Goal: Task Accomplishment & Management: Use online tool/utility

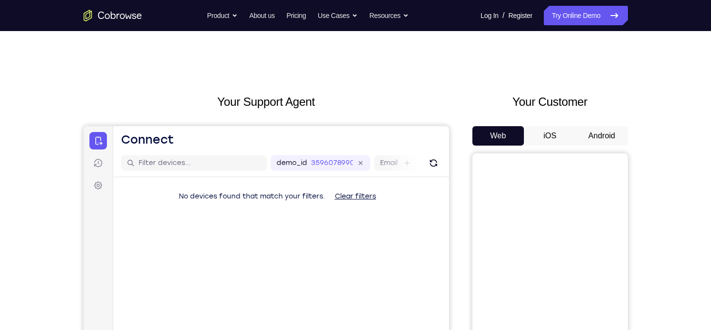
scroll to position [86, 0]
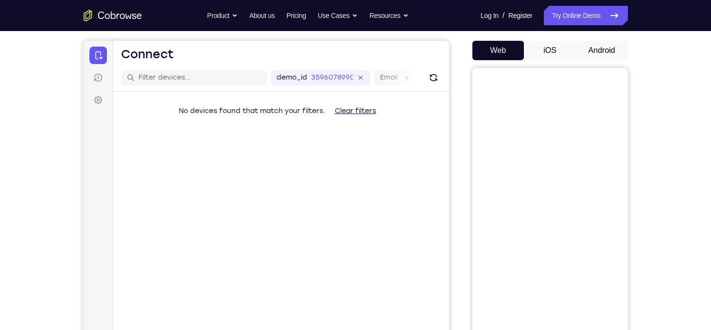
click at [607, 42] on button "Android" at bounding box center [602, 50] width 52 height 19
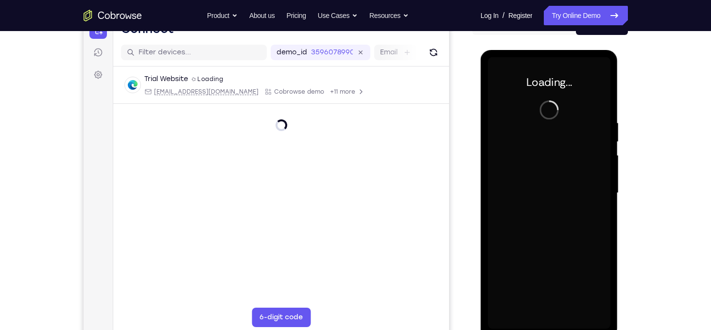
scroll to position [0, 0]
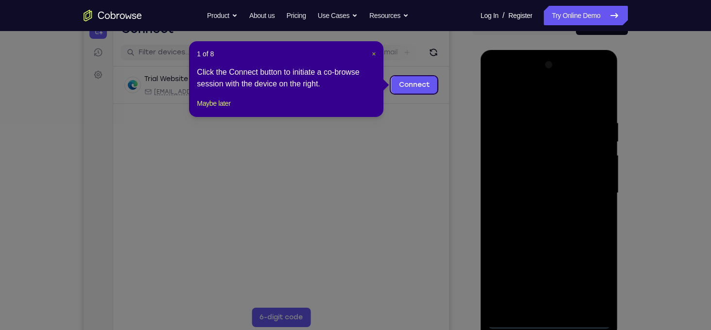
click at [373, 53] on span "×" at bounding box center [374, 54] width 4 height 8
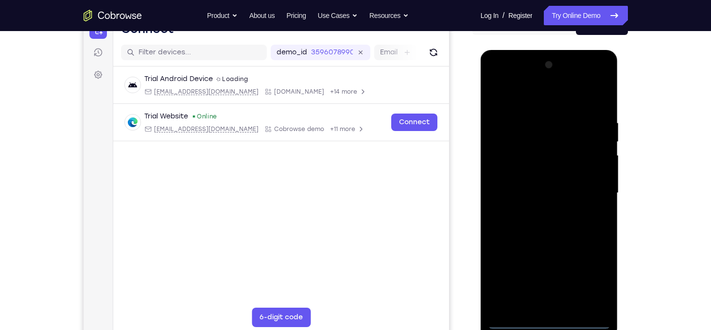
click at [551, 321] on div at bounding box center [549, 193] width 122 height 272
click at [589, 276] on div at bounding box center [549, 193] width 122 height 272
click at [496, 79] on div at bounding box center [549, 193] width 122 height 272
click at [508, 163] on div at bounding box center [549, 193] width 122 height 272
click at [511, 186] on div at bounding box center [549, 193] width 122 height 272
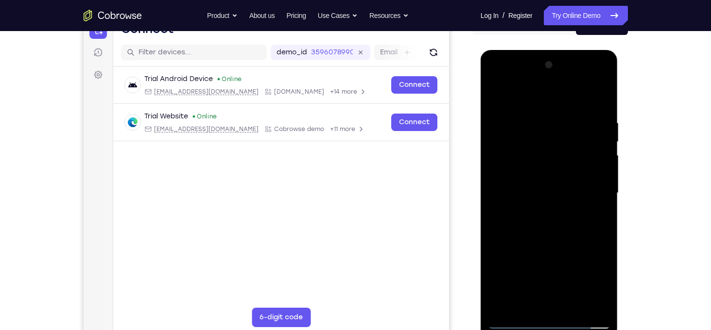
click at [541, 178] on div at bounding box center [549, 193] width 122 height 272
click at [541, 199] on div at bounding box center [549, 193] width 122 height 272
click at [553, 298] on div at bounding box center [549, 193] width 122 height 272
click at [553, 301] on div at bounding box center [549, 193] width 122 height 272
click at [519, 106] on div at bounding box center [549, 193] width 122 height 272
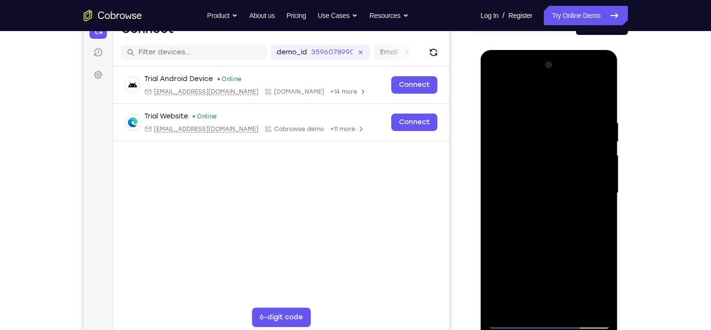
click at [519, 106] on div at bounding box center [549, 193] width 122 height 272
click at [519, 97] on div at bounding box center [549, 193] width 122 height 272
click at [517, 94] on div at bounding box center [549, 193] width 122 height 272
click at [512, 322] on div at bounding box center [549, 193] width 122 height 272
click at [560, 108] on div at bounding box center [549, 193] width 122 height 272
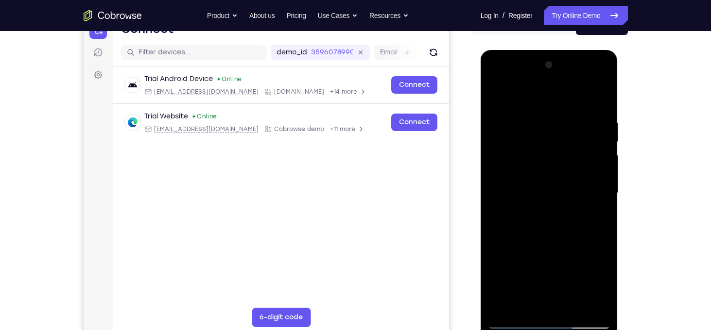
click at [603, 94] on div at bounding box center [549, 193] width 122 height 272
drag, startPoint x: 531, startPoint y: 234, endPoint x: 530, endPoint y: 137, distance: 97.7
click at [530, 137] on div at bounding box center [549, 193] width 122 height 272
drag, startPoint x: 532, startPoint y: 199, endPoint x: 536, endPoint y: 99, distance: 100.2
click at [536, 99] on div at bounding box center [549, 193] width 122 height 272
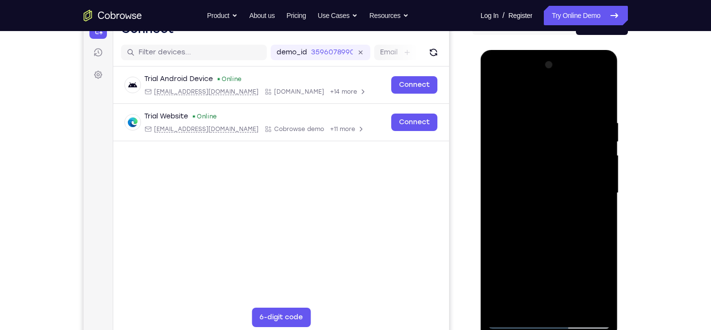
drag, startPoint x: 542, startPoint y: 130, endPoint x: 559, endPoint y: 268, distance: 139.1
click at [559, 268] on div at bounding box center [549, 193] width 122 height 272
drag, startPoint x: 537, startPoint y: 91, endPoint x: 561, endPoint y: 244, distance: 154.9
click at [561, 244] on div at bounding box center [549, 193] width 122 height 272
click at [511, 91] on div at bounding box center [549, 193] width 122 height 272
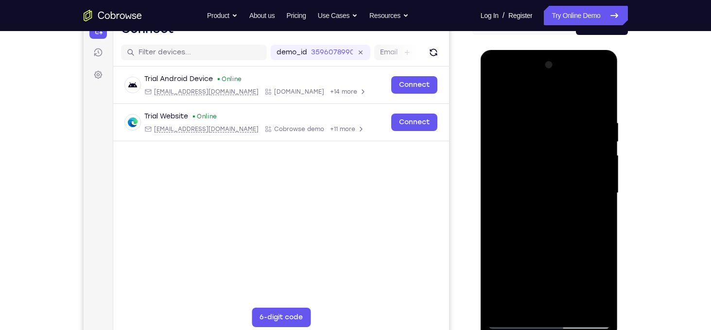
click at [560, 111] on div at bounding box center [549, 193] width 122 height 272
click at [595, 145] on div at bounding box center [549, 193] width 122 height 272
click at [582, 143] on div at bounding box center [549, 193] width 122 height 272
click at [516, 323] on div at bounding box center [549, 193] width 122 height 272
drag, startPoint x: 518, startPoint y: 228, endPoint x: 523, endPoint y: 200, distance: 29.2
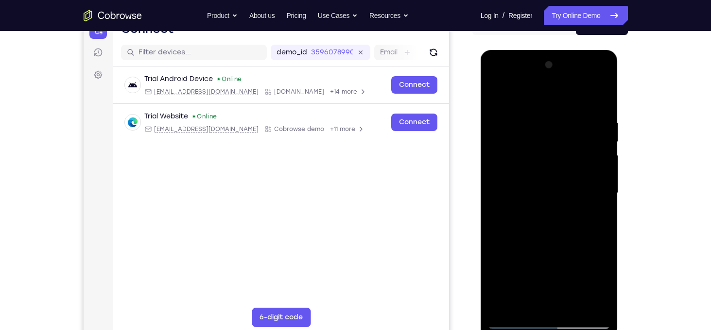
click at [523, 200] on div at bounding box center [549, 193] width 122 height 272
click at [595, 243] on div at bounding box center [549, 193] width 122 height 272
click at [496, 203] on div at bounding box center [549, 193] width 122 height 272
click at [494, 200] on div at bounding box center [549, 193] width 122 height 272
click at [495, 206] on div at bounding box center [549, 193] width 122 height 272
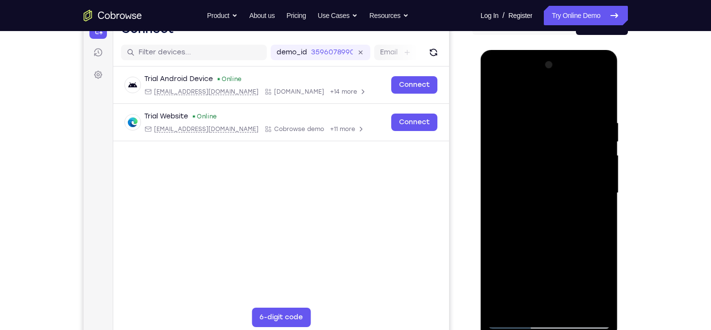
click at [494, 200] on div at bounding box center [549, 193] width 122 height 272
click at [604, 200] on div at bounding box center [549, 193] width 122 height 272
click at [576, 299] on div at bounding box center [549, 193] width 122 height 272
click at [554, 216] on div at bounding box center [549, 193] width 122 height 272
click at [496, 203] on div at bounding box center [549, 193] width 122 height 272
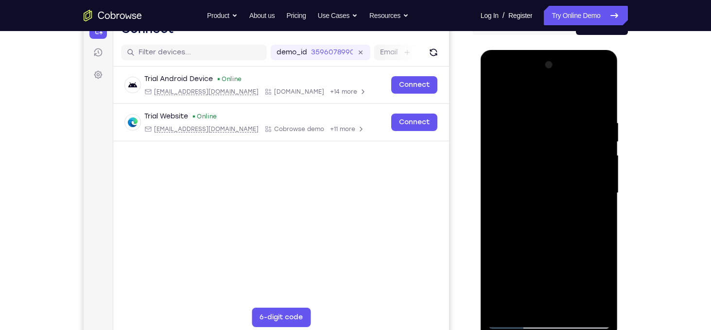
click at [516, 322] on div at bounding box center [549, 193] width 122 height 272
click at [566, 242] on div at bounding box center [549, 193] width 122 height 272
click at [496, 202] on div at bounding box center [549, 193] width 122 height 272
click at [521, 296] on div at bounding box center [549, 193] width 122 height 272
click at [492, 203] on div at bounding box center [549, 193] width 122 height 272
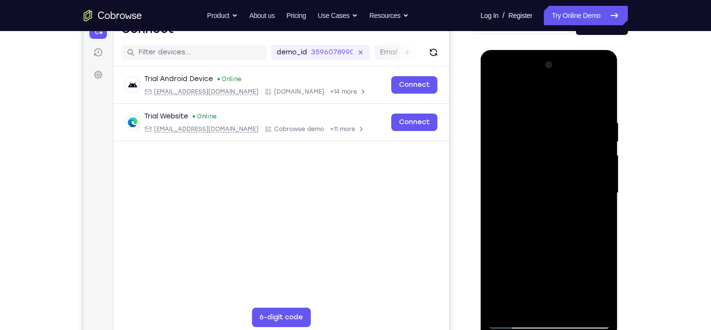
click at [496, 200] on div at bounding box center [549, 193] width 122 height 272
click at [526, 299] on div at bounding box center [549, 193] width 122 height 272
click at [522, 305] on div at bounding box center [549, 193] width 122 height 272
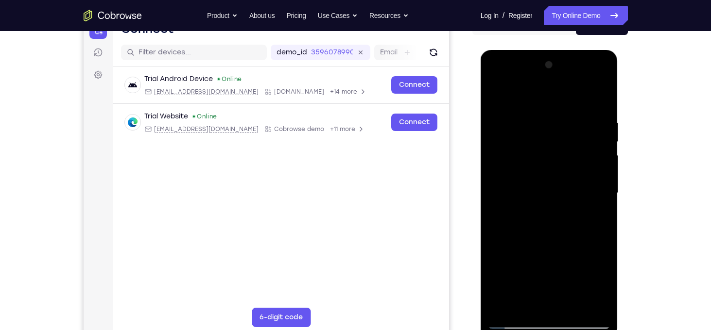
click at [516, 322] on div at bounding box center [549, 193] width 122 height 272
click at [535, 244] on div at bounding box center [549, 193] width 122 height 272
click at [495, 200] on div at bounding box center [549, 193] width 122 height 272
click at [514, 322] on div at bounding box center [549, 193] width 122 height 272
click at [504, 248] on div at bounding box center [549, 193] width 122 height 272
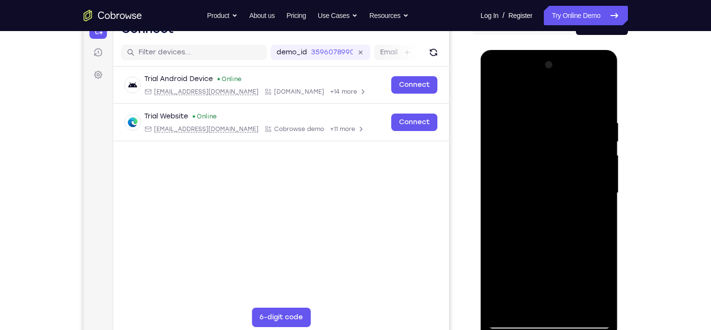
click at [517, 320] on div at bounding box center [549, 193] width 122 height 272
drag, startPoint x: 497, startPoint y: 243, endPoint x: 553, endPoint y: 252, distance: 56.7
click at [553, 252] on div at bounding box center [549, 193] width 122 height 272
click at [551, 221] on div at bounding box center [549, 193] width 122 height 272
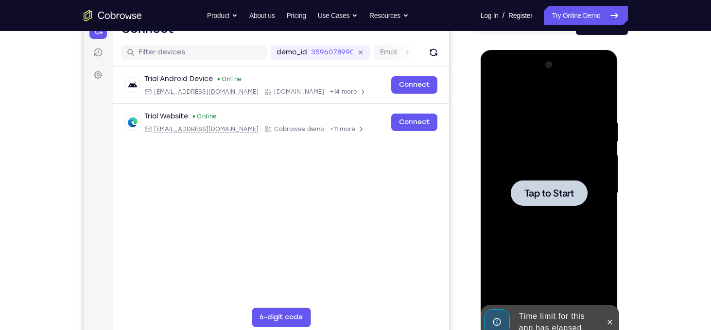
click at [553, 198] on span "Tap to Start" at bounding box center [549, 194] width 50 height 10
click at [612, 324] on icon at bounding box center [610, 323] width 8 height 8
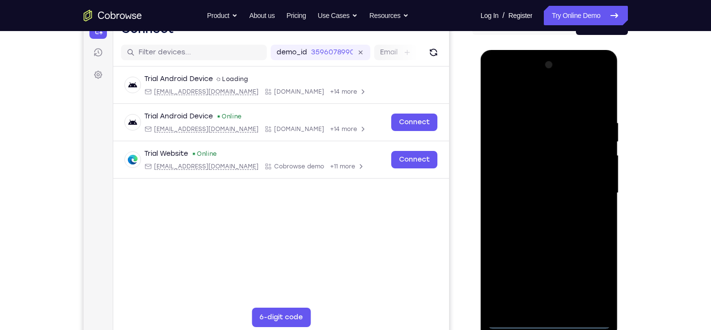
click at [513, 322] on div at bounding box center [549, 193] width 122 height 272
click at [599, 277] on div at bounding box center [549, 193] width 122 height 272
click at [496, 77] on div at bounding box center [549, 193] width 122 height 272
click at [506, 163] on div at bounding box center [549, 193] width 122 height 272
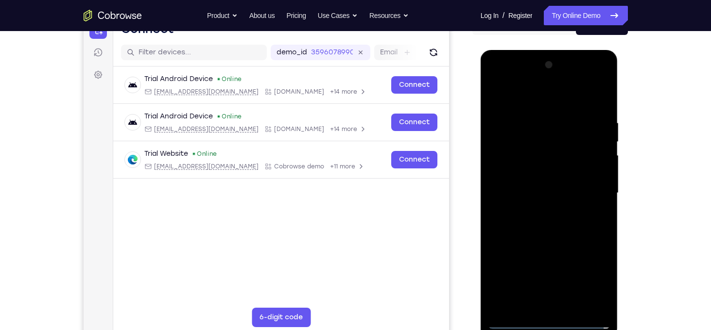
click at [516, 195] on div at bounding box center [549, 193] width 122 height 272
click at [541, 179] on div at bounding box center [549, 193] width 122 height 272
click at [538, 203] on div at bounding box center [549, 193] width 122 height 272
click at [539, 254] on div at bounding box center [549, 193] width 122 height 272
click at [598, 166] on div at bounding box center [549, 193] width 122 height 272
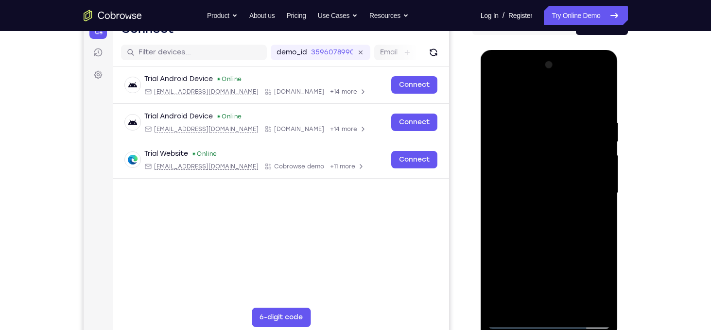
drag, startPoint x: 554, startPoint y: 255, endPoint x: 553, endPoint y: 151, distance: 104.0
click at [553, 151] on div at bounding box center [549, 193] width 122 height 272
click at [549, 302] on div at bounding box center [549, 193] width 122 height 272
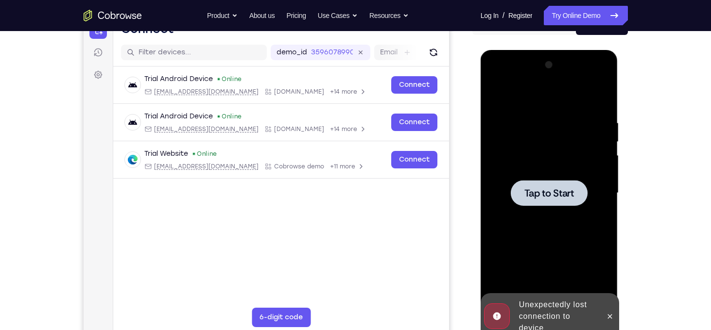
click at [546, 192] on span "Tap to Start" at bounding box center [549, 194] width 50 height 10
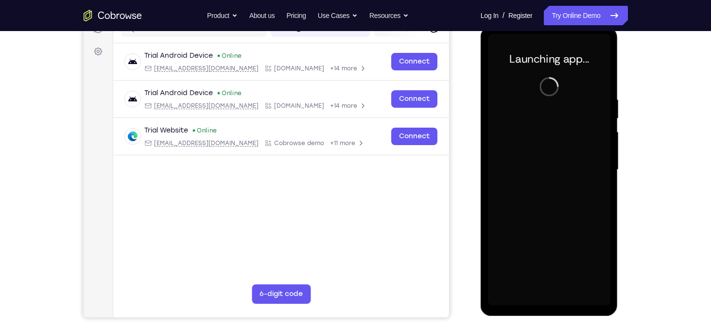
scroll to position [132, 0]
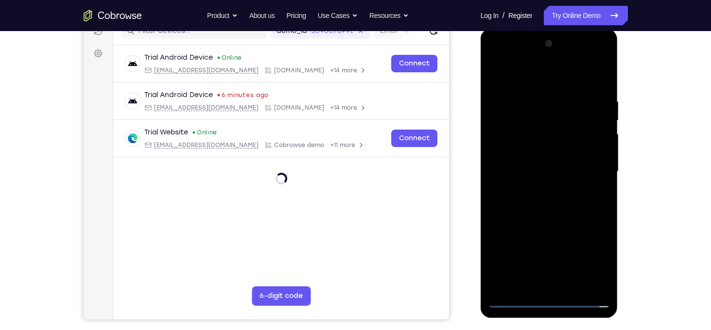
click at [549, 301] on div at bounding box center [549, 172] width 122 height 272
click at [588, 256] on div at bounding box center [549, 172] width 122 height 272
click at [515, 301] on div at bounding box center [549, 172] width 122 height 272
click at [586, 258] on div at bounding box center [549, 172] width 122 height 272
click at [496, 58] on div at bounding box center [549, 172] width 122 height 272
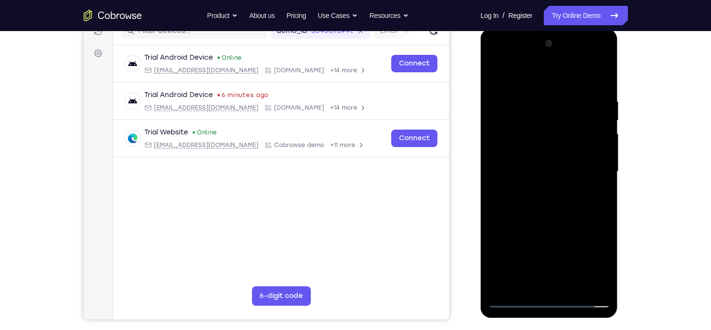
click at [508, 139] on div at bounding box center [549, 172] width 122 height 272
click at [518, 169] on div at bounding box center [549, 172] width 122 height 272
click at [538, 159] on div at bounding box center [549, 172] width 122 height 272
click at [536, 183] on div at bounding box center [549, 172] width 122 height 272
click at [545, 284] on div at bounding box center [549, 172] width 122 height 272
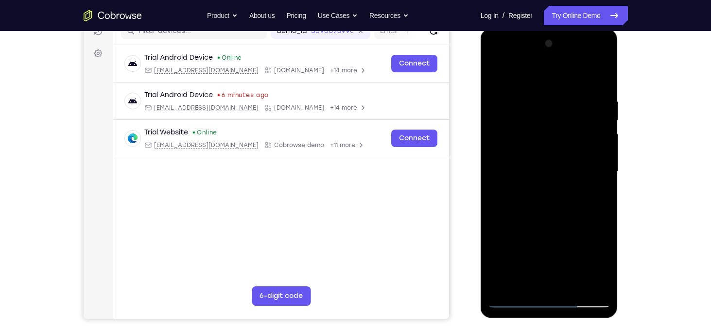
click at [512, 300] on div at bounding box center [549, 172] width 122 height 272
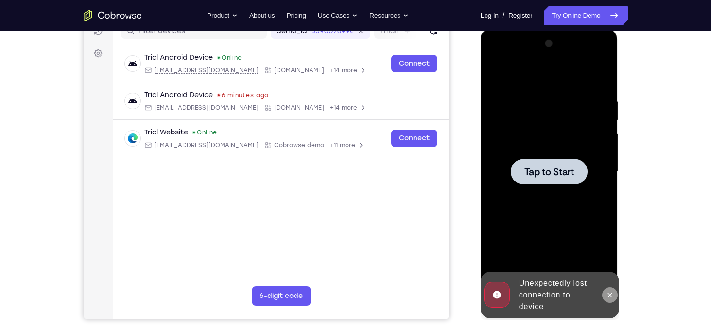
click at [610, 297] on icon at bounding box center [610, 296] width 8 height 8
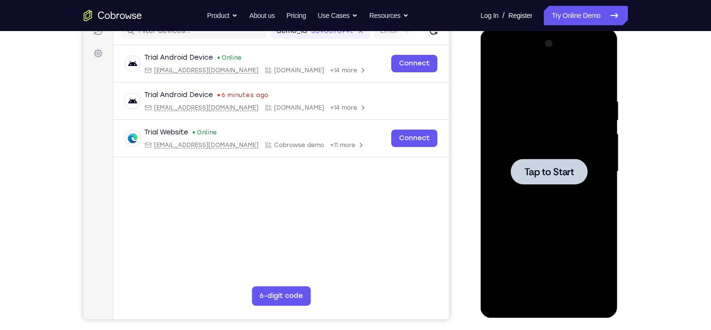
click at [541, 173] on span "Tap to Start" at bounding box center [549, 172] width 50 height 10
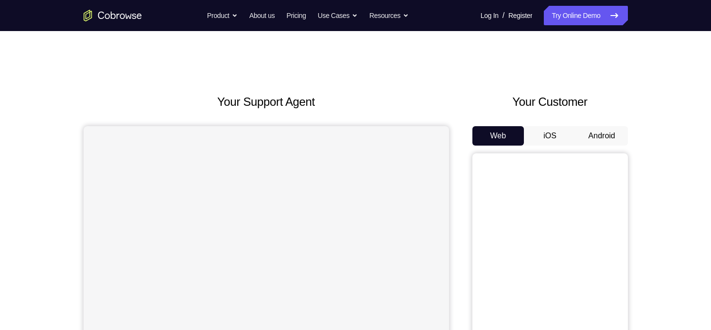
click at [604, 134] on button "Android" at bounding box center [602, 135] width 52 height 19
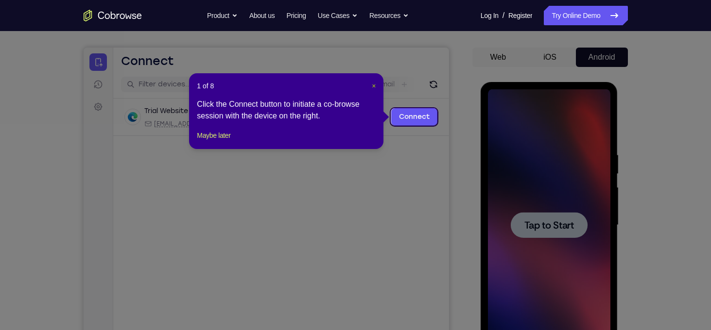
click at [372, 86] on span "×" at bounding box center [374, 86] width 4 height 8
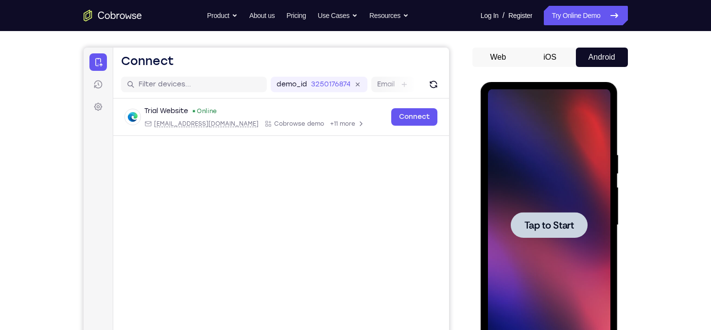
click at [560, 228] on span "Tap to Start" at bounding box center [549, 226] width 50 height 10
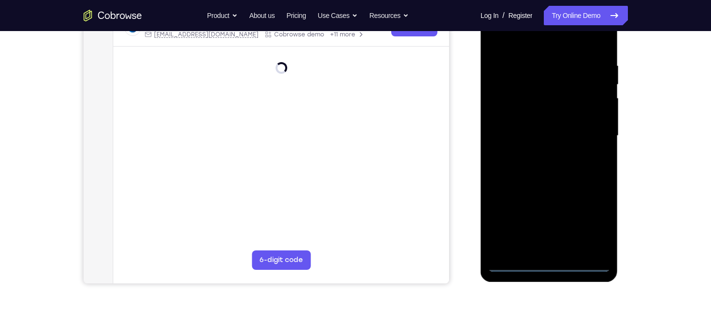
scroll to position [169, 0]
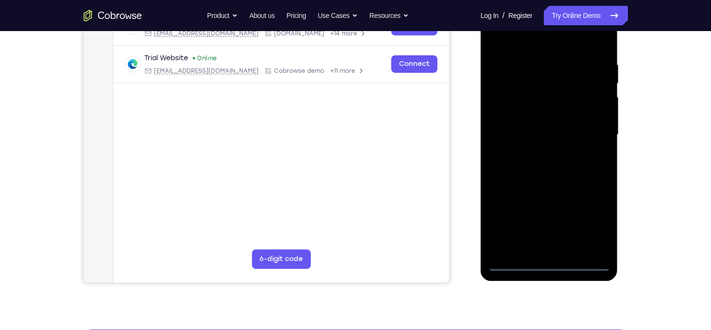
click at [549, 263] on div at bounding box center [549, 135] width 122 height 272
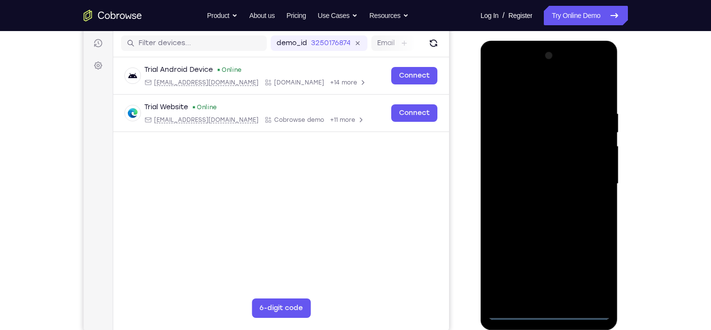
scroll to position [120, 0]
click at [594, 271] on div at bounding box center [549, 185] width 122 height 272
click at [494, 73] on div at bounding box center [549, 185] width 122 height 272
click at [510, 153] on div at bounding box center [549, 185] width 122 height 272
click at [545, 282] on div at bounding box center [549, 185] width 122 height 272
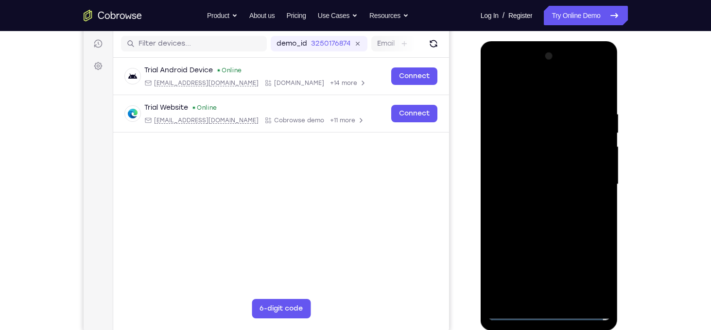
click at [514, 311] on div at bounding box center [549, 185] width 122 height 272
click at [510, 151] on div at bounding box center [549, 185] width 122 height 272
click at [541, 298] on div at bounding box center [549, 185] width 122 height 272
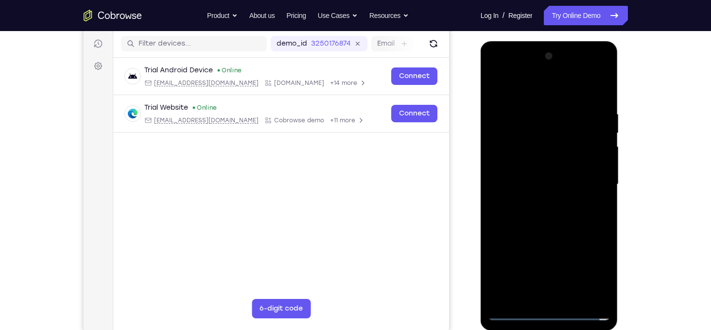
click at [535, 183] on div at bounding box center [549, 185] width 122 height 272
click at [526, 176] on div at bounding box center [549, 185] width 122 height 272
click at [514, 179] on div at bounding box center [549, 185] width 122 height 272
click at [514, 172] on div at bounding box center [549, 185] width 122 height 272
click at [510, 179] on div at bounding box center [549, 185] width 122 height 272
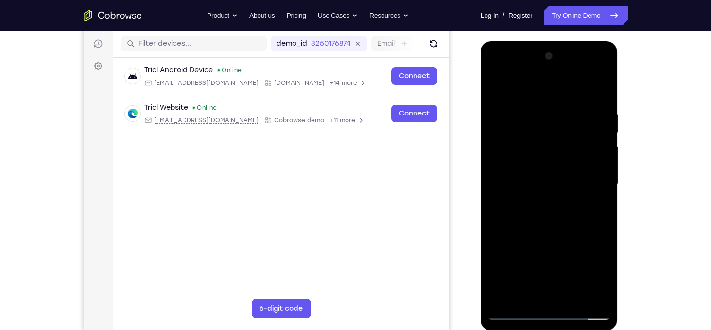
click at [541, 197] on div at bounding box center [549, 185] width 122 height 272
click at [547, 297] on div at bounding box center [549, 185] width 122 height 272
click at [521, 98] on div at bounding box center [549, 185] width 122 height 272
click at [513, 312] on div at bounding box center [549, 185] width 122 height 272
click at [510, 83] on div at bounding box center [549, 185] width 122 height 272
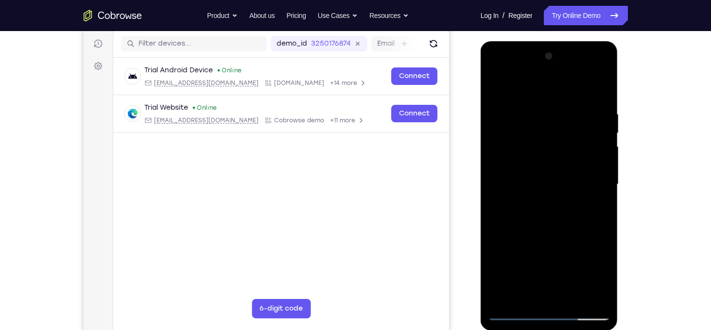
click at [570, 116] on div at bounding box center [549, 185] width 122 height 272
click at [594, 259] on div at bounding box center [549, 185] width 122 height 272
click at [525, 291] on div at bounding box center [549, 185] width 122 height 272
click at [523, 292] on div at bounding box center [549, 185] width 122 height 272
click at [494, 193] on div at bounding box center [549, 185] width 122 height 272
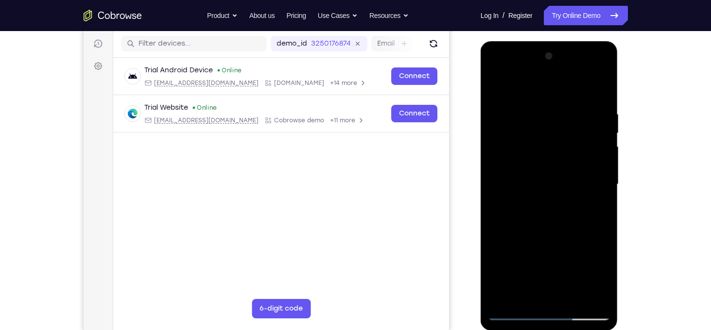
click at [523, 293] on div at bounding box center [549, 185] width 122 height 272
click at [492, 192] on div at bounding box center [549, 185] width 122 height 272
click at [525, 295] on div at bounding box center [549, 185] width 122 height 272
click at [494, 190] on div at bounding box center [549, 185] width 122 height 272
click at [521, 291] on div at bounding box center [549, 185] width 122 height 272
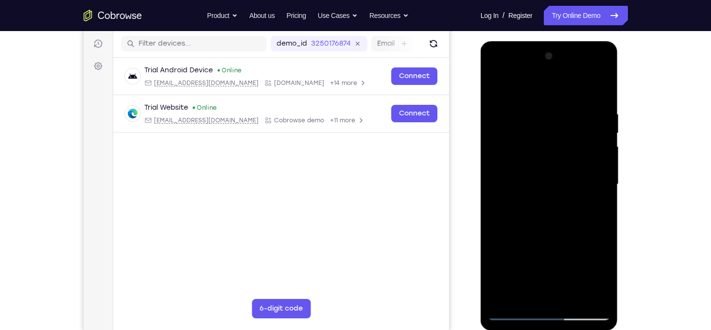
click at [494, 194] on div at bounding box center [549, 185] width 122 height 272
click at [520, 290] on div at bounding box center [549, 185] width 122 height 272
click at [497, 192] on div at bounding box center [549, 185] width 122 height 272
click at [521, 294] on div at bounding box center [549, 185] width 122 height 272
click at [498, 191] on div at bounding box center [549, 185] width 122 height 272
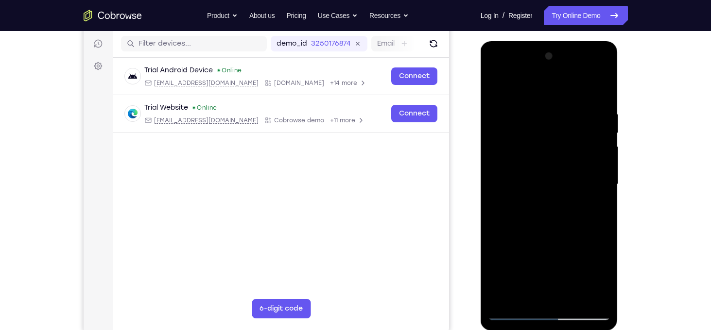
click at [521, 292] on div at bounding box center [549, 185] width 122 height 272
click at [493, 93] on div at bounding box center [549, 185] width 122 height 272
click at [564, 257] on div at bounding box center [549, 185] width 122 height 272
click at [521, 292] on div at bounding box center [549, 185] width 122 height 272
click at [492, 192] on div at bounding box center [549, 185] width 122 height 272
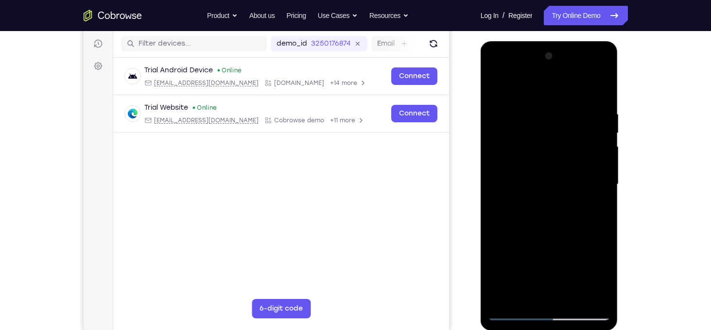
click at [522, 292] on div at bounding box center [549, 185] width 122 height 272
click at [554, 292] on div at bounding box center [549, 185] width 122 height 272
click at [547, 209] on div at bounding box center [549, 185] width 122 height 272
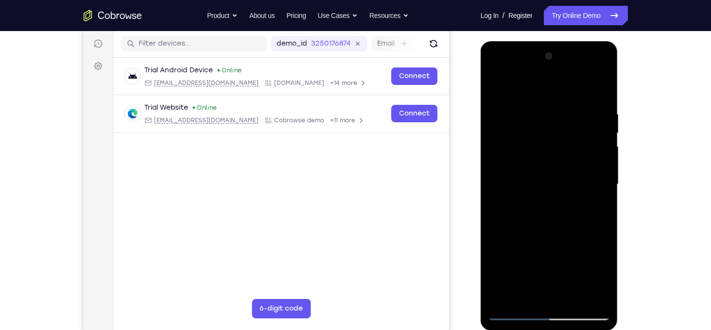
click at [493, 195] on div at bounding box center [549, 185] width 122 height 272
click at [520, 295] on div at bounding box center [549, 185] width 122 height 272
click at [496, 193] on div at bounding box center [549, 185] width 122 height 272
click at [527, 294] on div at bounding box center [549, 185] width 122 height 272
click at [492, 92] on div at bounding box center [549, 185] width 122 height 272
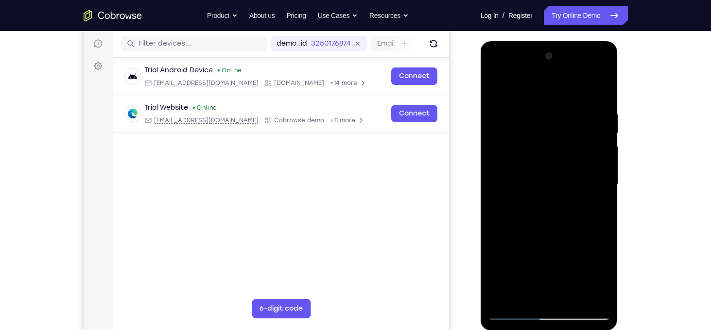
click at [537, 259] on div at bounding box center [549, 185] width 122 height 272
click at [520, 292] on div at bounding box center [549, 185] width 122 height 272
click at [494, 195] on div at bounding box center [549, 185] width 122 height 272
click at [521, 295] on div at bounding box center [549, 185] width 122 height 272
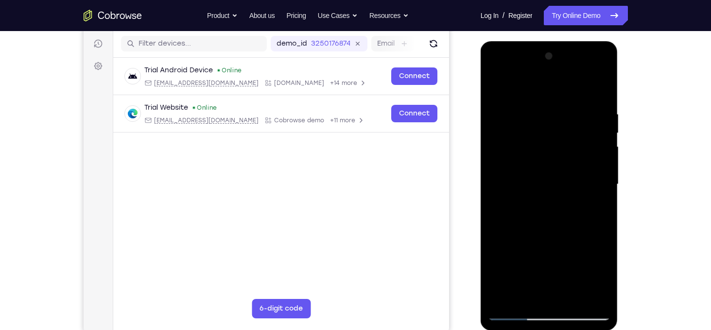
click at [493, 92] on div at bounding box center [549, 185] width 122 height 272
click at [593, 261] on div at bounding box center [549, 185] width 122 height 272
click at [496, 193] on div at bounding box center [549, 185] width 122 height 272
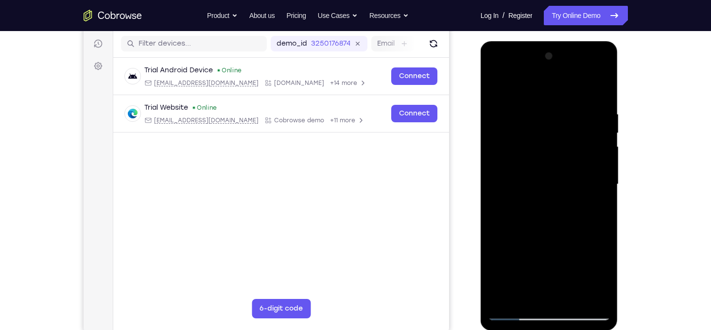
click at [494, 91] on div at bounding box center [549, 185] width 122 height 272
click at [516, 312] on div at bounding box center [549, 185] width 122 height 272
click at [493, 118] on div at bounding box center [549, 185] width 122 height 272
click at [584, 287] on div at bounding box center [549, 185] width 122 height 272
click at [572, 115] on div at bounding box center [549, 185] width 122 height 272
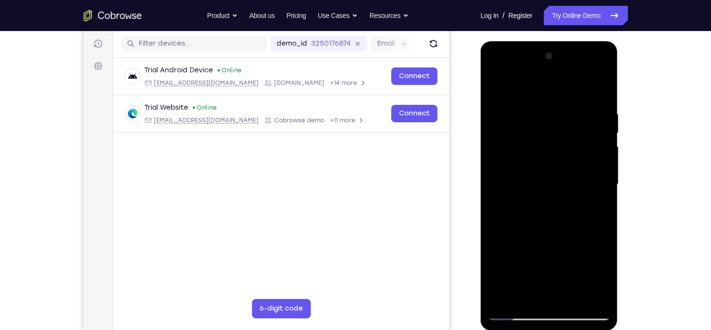
drag, startPoint x: 570, startPoint y: 259, endPoint x: 570, endPoint y: 172, distance: 87.0
click at [570, 172] on div at bounding box center [549, 185] width 122 height 272
click at [568, 181] on div at bounding box center [549, 185] width 122 height 272
click at [495, 191] on div at bounding box center [549, 185] width 122 height 272
click at [494, 92] on div at bounding box center [549, 185] width 122 height 272
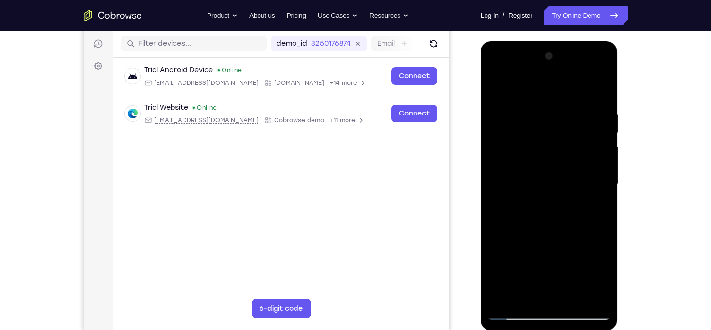
click at [494, 92] on div at bounding box center [549, 185] width 122 height 272
click at [514, 313] on div at bounding box center [549, 185] width 122 height 272
click at [536, 191] on div at bounding box center [549, 185] width 122 height 272
click at [514, 316] on div at bounding box center [549, 185] width 122 height 272
click at [577, 129] on div at bounding box center [549, 185] width 122 height 272
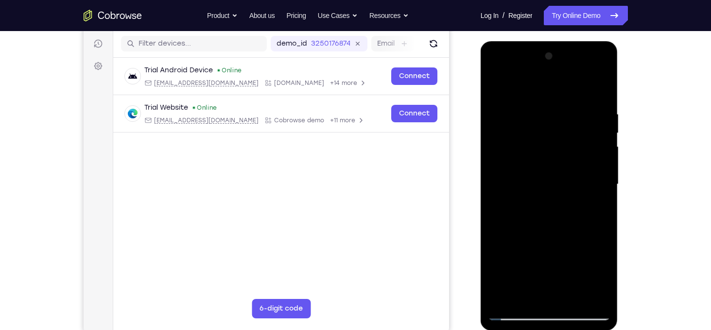
click at [539, 181] on div at bounding box center [549, 185] width 122 height 272
click at [493, 88] on div at bounding box center [549, 185] width 122 height 272
click at [511, 186] on div at bounding box center [549, 185] width 122 height 272
click at [515, 313] on div at bounding box center [549, 185] width 122 height 272
click at [512, 315] on div at bounding box center [549, 185] width 122 height 272
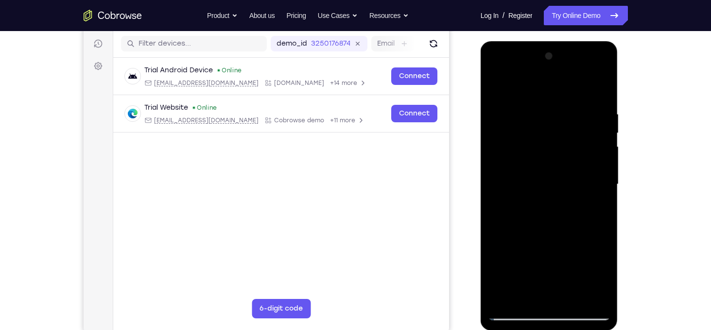
click at [512, 315] on div at bounding box center [549, 185] width 122 height 272
click at [514, 102] on div at bounding box center [549, 185] width 122 height 272
click at [518, 82] on div at bounding box center [549, 185] width 122 height 272
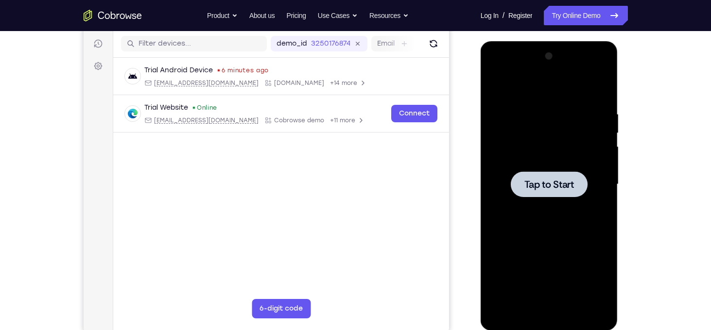
click at [538, 183] on span "Tap to Start" at bounding box center [549, 185] width 50 height 10
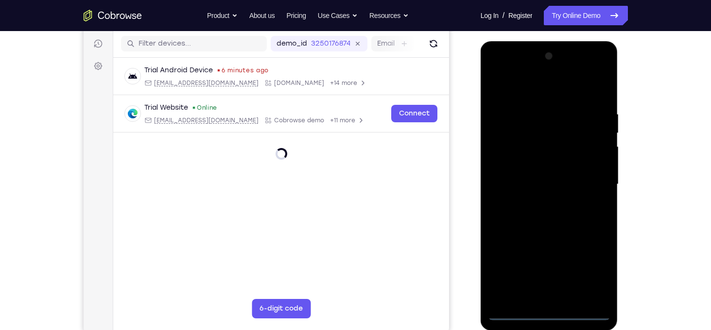
click at [548, 312] on div at bounding box center [549, 185] width 122 height 272
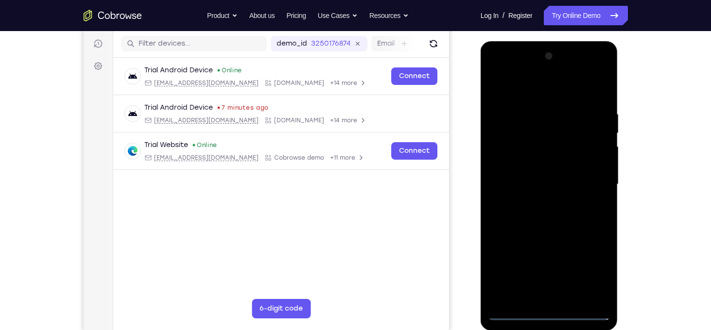
click at [584, 273] on div at bounding box center [549, 185] width 122 height 272
click at [498, 70] on div at bounding box center [549, 185] width 122 height 272
click at [509, 157] on div at bounding box center [549, 185] width 122 height 272
click at [519, 186] on div at bounding box center [549, 185] width 122 height 272
click at [545, 175] on div at bounding box center [549, 185] width 122 height 272
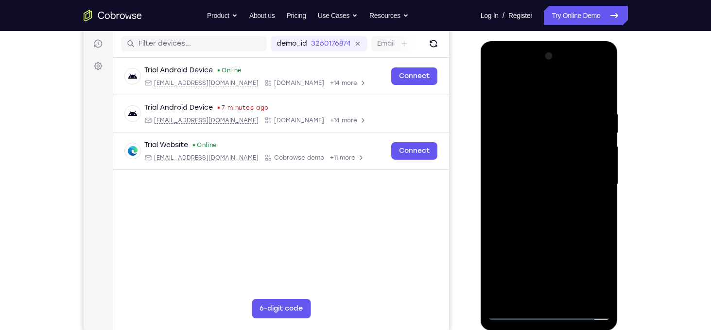
click at [528, 180] on div at bounding box center [549, 185] width 122 height 272
click at [532, 197] on div at bounding box center [549, 185] width 122 height 272
click at [548, 292] on div at bounding box center [549, 185] width 122 height 272
drag, startPoint x: 521, startPoint y: 211, endPoint x: 528, endPoint y: 139, distance: 71.8
click at [528, 139] on div at bounding box center [549, 185] width 122 height 272
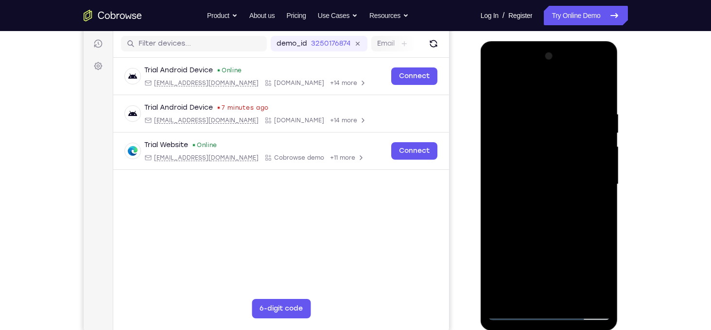
click at [575, 161] on div at bounding box center [549, 185] width 122 height 272
drag, startPoint x: 530, startPoint y: 162, endPoint x: 529, endPoint y: 286, distance: 124.4
click at [529, 286] on div at bounding box center [549, 185] width 122 height 272
click at [509, 85] on div at bounding box center [549, 185] width 122 height 272
click at [531, 86] on div at bounding box center [549, 185] width 122 height 272
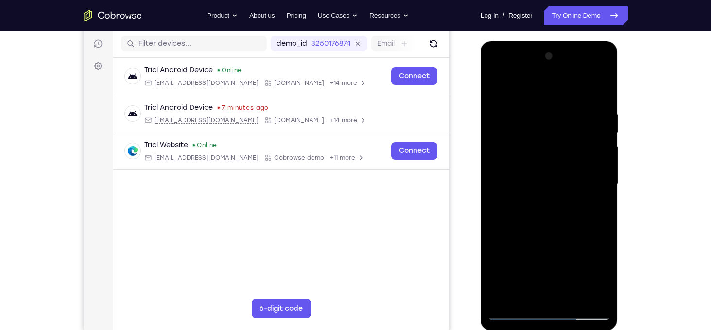
click at [573, 95] on div at bounding box center [549, 185] width 122 height 272
click at [594, 135] on div at bounding box center [549, 185] width 122 height 272
click at [540, 237] on div at bounding box center [549, 185] width 122 height 272
drag, startPoint x: 543, startPoint y: 213, endPoint x: 550, endPoint y: 284, distance: 71.3
click at [550, 284] on div at bounding box center [549, 185] width 122 height 272
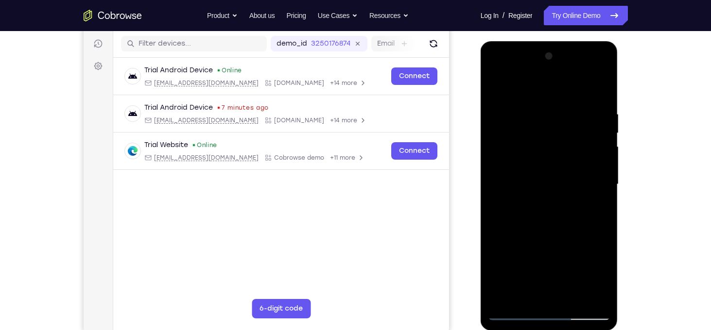
click at [497, 200] on div at bounding box center [549, 185] width 122 height 272
drag, startPoint x: 510, startPoint y: 231, endPoint x: 509, endPoint y: 151, distance: 80.2
click at [509, 151] on div at bounding box center [549, 185] width 122 height 272
drag, startPoint x: 511, startPoint y: 243, endPoint x: 514, endPoint y: 125, distance: 118.1
click at [514, 125] on div at bounding box center [549, 185] width 122 height 272
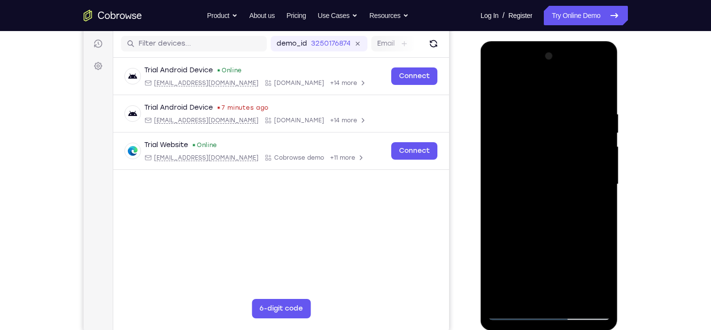
drag, startPoint x: 503, startPoint y: 275, endPoint x: 510, endPoint y: 146, distance: 129.0
click at [510, 146] on div at bounding box center [549, 185] width 122 height 272
click at [497, 117] on div at bounding box center [549, 185] width 122 height 272
click at [514, 314] on div at bounding box center [549, 185] width 122 height 272
click at [601, 267] on div at bounding box center [549, 185] width 122 height 272
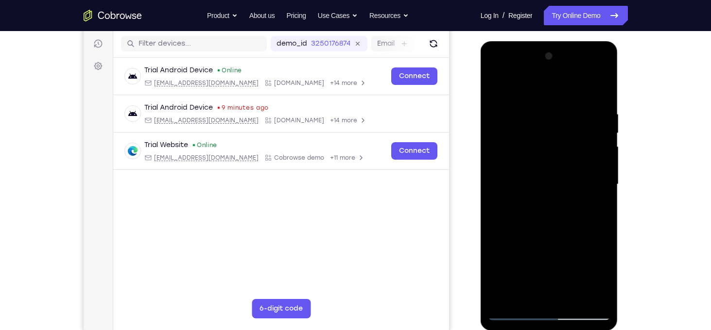
click at [492, 193] on div at bounding box center [549, 185] width 122 height 272
click at [516, 313] on div at bounding box center [549, 185] width 122 height 272
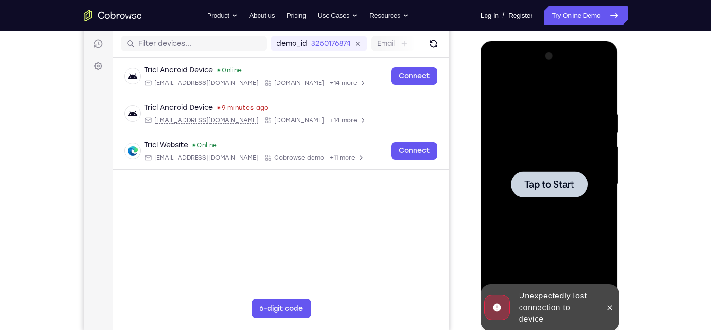
click at [558, 180] on span "Tap to Start" at bounding box center [549, 185] width 50 height 10
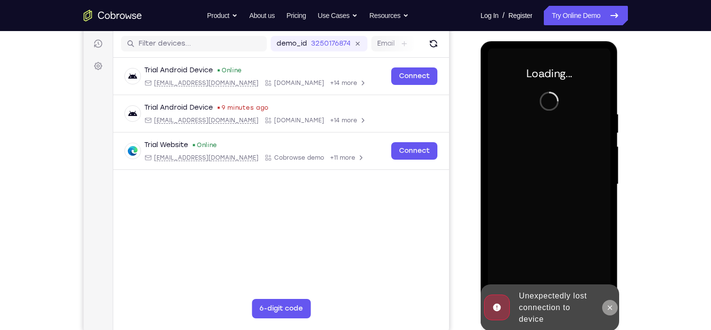
click at [612, 311] on icon at bounding box center [610, 308] width 8 height 8
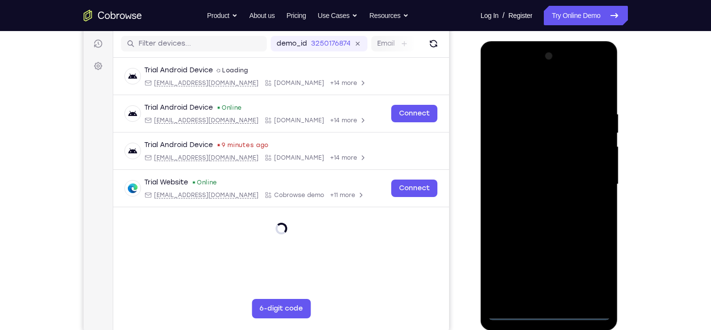
click at [551, 312] on div at bounding box center [549, 185] width 122 height 272
click at [600, 273] on div at bounding box center [549, 185] width 122 height 272
click at [496, 70] on div at bounding box center [549, 185] width 122 height 272
click at [507, 156] on div at bounding box center [549, 185] width 122 height 272
click at [520, 187] on div at bounding box center [549, 185] width 122 height 272
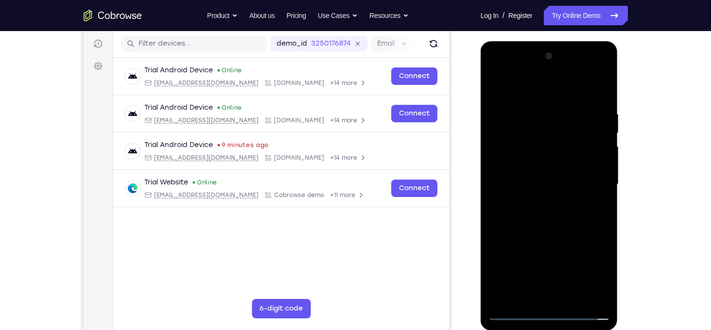
click at [533, 179] on div at bounding box center [549, 185] width 122 height 272
click at [518, 175] on div at bounding box center [549, 185] width 122 height 272
click at [506, 175] on div at bounding box center [549, 185] width 122 height 272
click at [527, 195] on div at bounding box center [549, 185] width 122 height 272
click at [545, 297] on div at bounding box center [549, 185] width 122 height 272
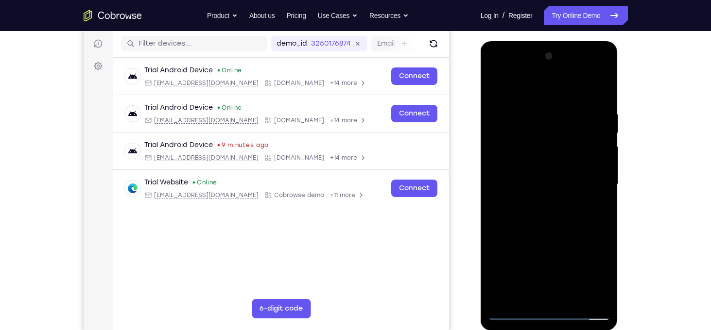
click at [593, 90] on div at bounding box center [549, 185] width 122 height 272
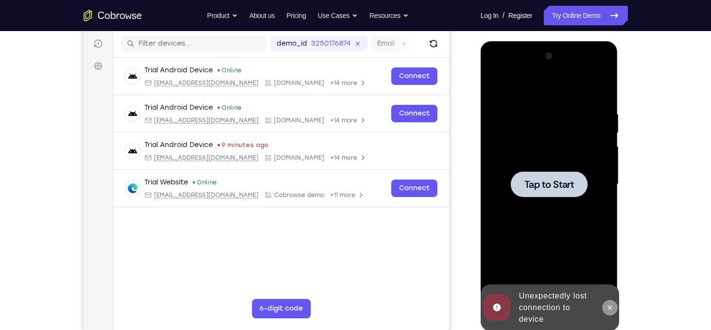
click at [609, 306] on icon at bounding box center [610, 308] width 8 height 8
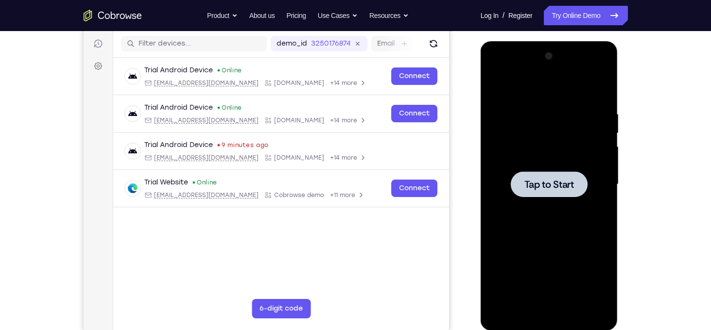
click at [564, 187] on span "Tap to Start" at bounding box center [549, 185] width 50 height 10
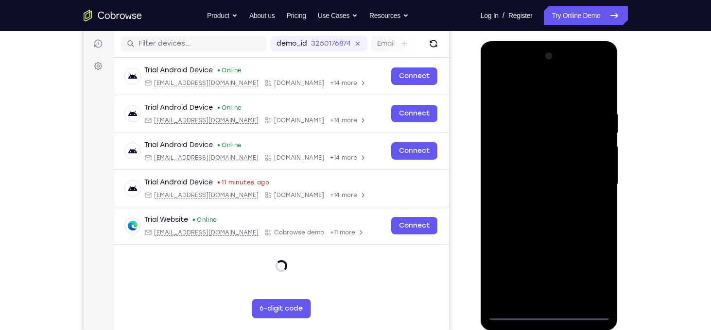
click at [550, 317] on div at bounding box center [549, 185] width 122 height 272
click at [585, 272] on div at bounding box center [549, 185] width 122 height 272
click at [587, 271] on div at bounding box center [549, 185] width 122 height 272
click at [496, 72] on div at bounding box center [549, 185] width 122 height 272
click at [506, 156] on div at bounding box center [549, 185] width 122 height 272
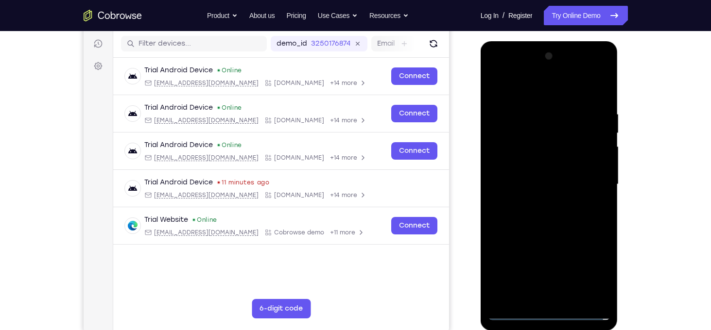
click at [520, 186] on div at bounding box center [549, 185] width 122 height 272
click at [537, 174] on div at bounding box center [549, 185] width 122 height 272
click at [560, 192] on div at bounding box center [549, 185] width 122 height 272
click at [519, 299] on div at bounding box center [549, 185] width 122 height 272
click at [518, 99] on div at bounding box center [549, 185] width 122 height 272
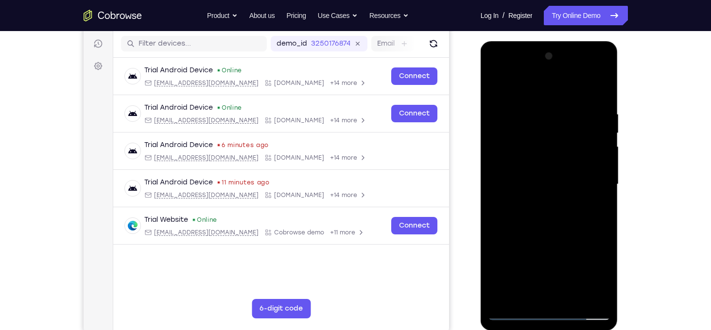
click at [518, 99] on div at bounding box center [549, 185] width 122 height 272
click at [513, 313] on div at bounding box center [549, 185] width 122 height 272
click at [512, 86] on div at bounding box center [549, 185] width 122 height 272
click at [581, 134] on div at bounding box center [549, 185] width 122 height 272
click at [513, 309] on div at bounding box center [549, 185] width 122 height 272
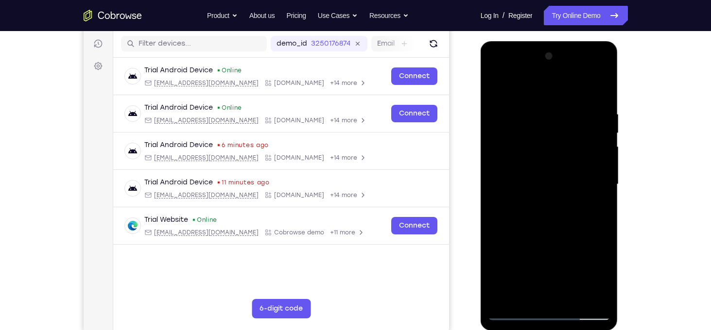
click at [514, 315] on div at bounding box center [549, 185] width 122 height 272
click at [564, 133] on div at bounding box center [549, 185] width 122 height 272
click at [533, 237] on div at bounding box center [549, 185] width 122 height 272
drag, startPoint x: 522, startPoint y: 204, endPoint x: 523, endPoint y: 129, distance: 74.8
click at [523, 129] on div at bounding box center [549, 185] width 122 height 272
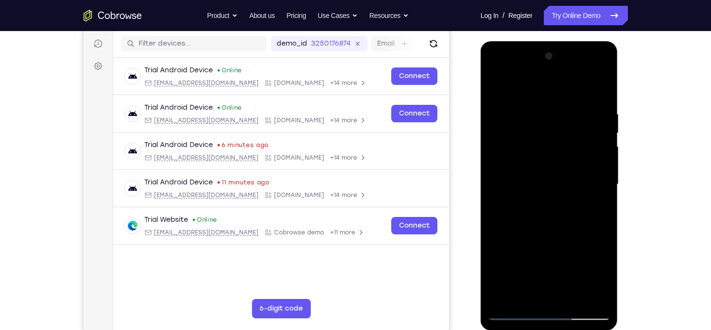
click at [497, 195] on div at bounding box center [549, 185] width 122 height 272
click at [589, 132] on div at bounding box center [549, 185] width 122 height 272
click at [586, 133] on div at bounding box center [549, 185] width 122 height 272
click at [574, 136] on div at bounding box center [549, 185] width 122 height 272
click at [577, 137] on div at bounding box center [549, 185] width 122 height 272
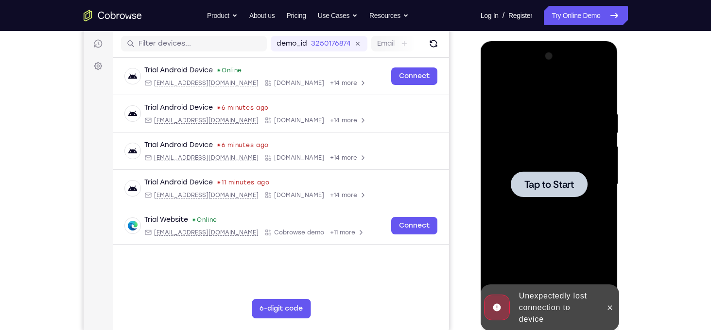
click at [579, 129] on div at bounding box center [549, 185] width 122 height 272
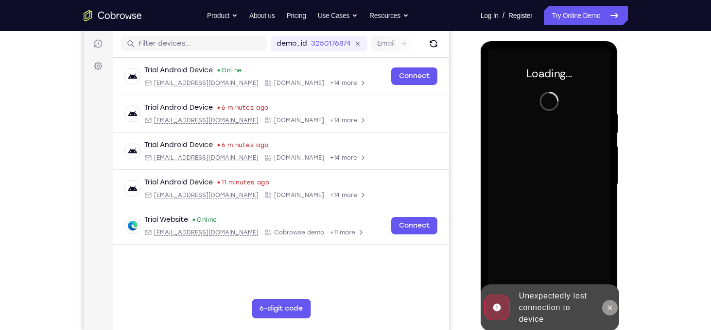
click at [609, 311] on icon at bounding box center [610, 308] width 8 height 8
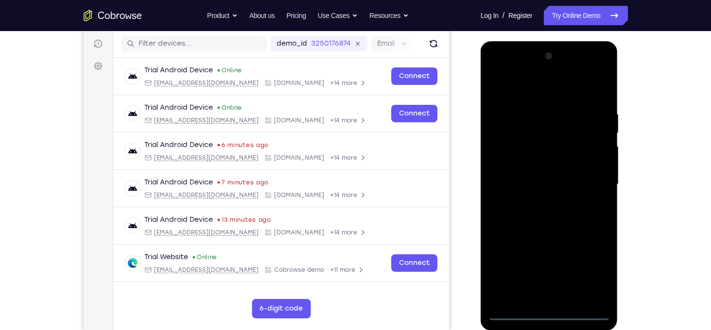
click at [549, 316] on div at bounding box center [549, 185] width 122 height 272
click at [594, 273] on div at bounding box center [549, 185] width 122 height 272
click at [494, 70] on div at bounding box center [549, 185] width 122 height 272
click at [508, 156] on div at bounding box center [549, 185] width 122 height 272
click at [522, 183] on div at bounding box center [549, 185] width 122 height 272
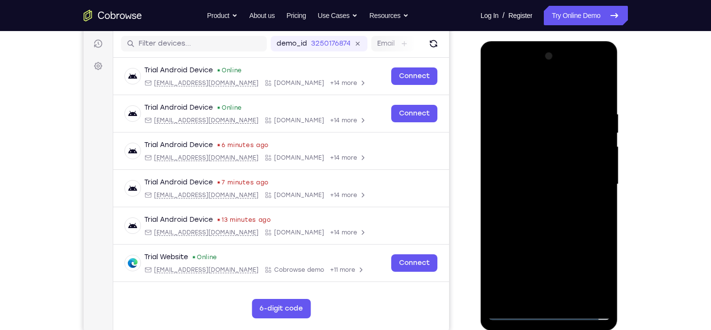
click at [540, 178] on div at bounding box center [549, 185] width 122 height 272
click at [539, 193] on div at bounding box center [549, 185] width 122 height 272
click at [557, 291] on div at bounding box center [549, 185] width 122 height 272
click at [595, 89] on div at bounding box center [549, 185] width 122 height 272
click at [561, 295] on div at bounding box center [549, 185] width 122 height 272
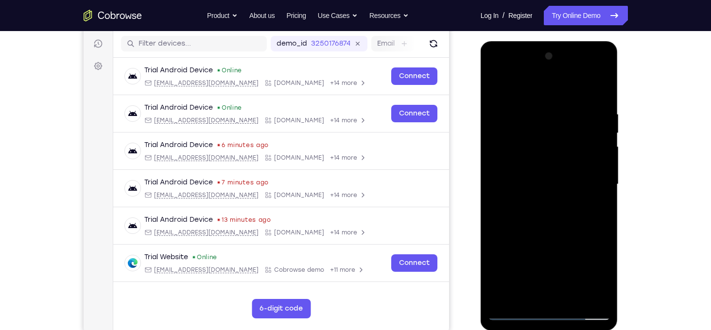
click at [510, 83] on div at bounding box center [549, 185] width 122 height 272
click at [559, 115] on div at bounding box center [549, 185] width 122 height 272
click at [549, 235] on div at bounding box center [549, 185] width 122 height 272
click at [498, 199] on div at bounding box center [549, 185] width 122 height 272
click at [570, 191] on div at bounding box center [549, 185] width 122 height 272
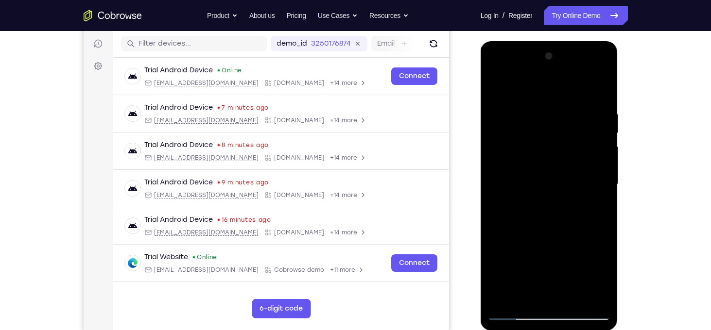
drag, startPoint x: 552, startPoint y: 180, endPoint x: 553, endPoint y: 106, distance: 73.4
click at [553, 106] on div at bounding box center [549, 185] width 122 height 272
click at [543, 177] on div at bounding box center [549, 185] width 122 height 272
click at [509, 208] on div at bounding box center [549, 185] width 122 height 272
click at [543, 249] on div at bounding box center [549, 185] width 122 height 272
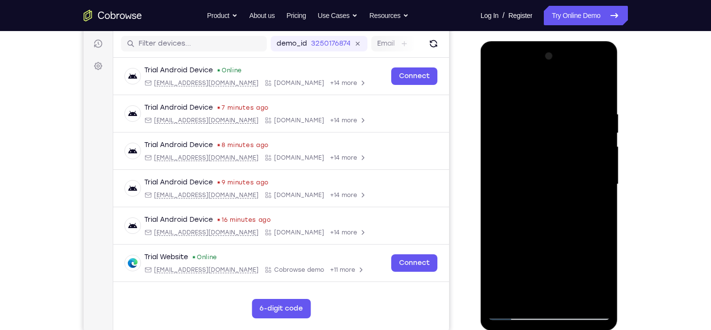
click at [514, 211] on div at bounding box center [549, 185] width 122 height 272
click at [545, 129] on div at bounding box center [549, 185] width 122 height 272
click at [584, 115] on div at bounding box center [549, 185] width 122 height 272
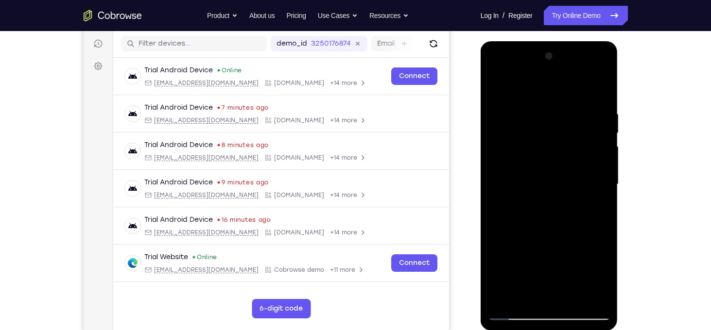
click at [567, 107] on div at bounding box center [549, 185] width 122 height 272
click at [517, 222] on div at bounding box center [549, 185] width 122 height 272
drag, startPoint x: 535, startPoint y: 171, endPoint x: 538, endPoint y: 109, distance: 61.3
click at [538, 109] on div at bounding box center [549, 185] width 122 height 272
click at [550, 194] on div at bounding box center [549, 185] width 122 height 272
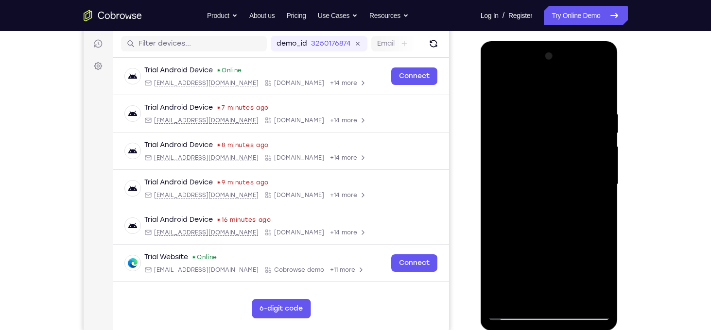
click at [514, 211] on div at bounding box center [549, 185] width 122 height 272
drag, startPoint x: 536, startPoint y: 257, endPoint x: 529, endPoint y: 185, distance: 71.7
click at [529, 185] on div at bounding box center [549, 185] width 122 height 272
drag, startPoint x: 539, startPoint y: 261, endPoint x: 545, endPoint y: 174, distance: 87.2
click at [545, 174] on div at bounding box center [549, 185] width 122 height 272
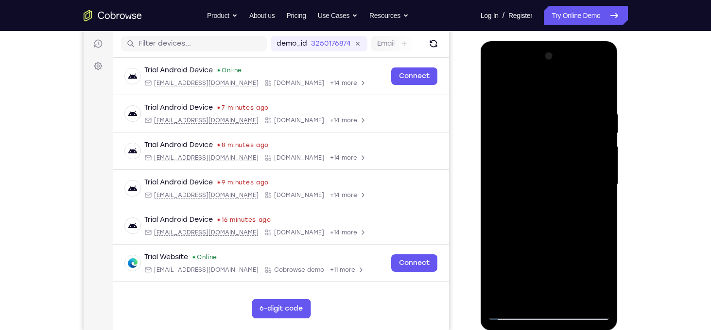
click at [514, 313] on div at bounding box center [549, 185] width 122 height 272
click at [510, 84] on div at bounding box center [549, 185] width 122 height 272
click at [572, 113] on div at bounding box center [549, 185] width 122 height 272
click at [559, 240] on div at bounding box center [549, 185] width 122 height 272
click at [545, 273] on div at bounding box center [549, 185] width 122 height 272
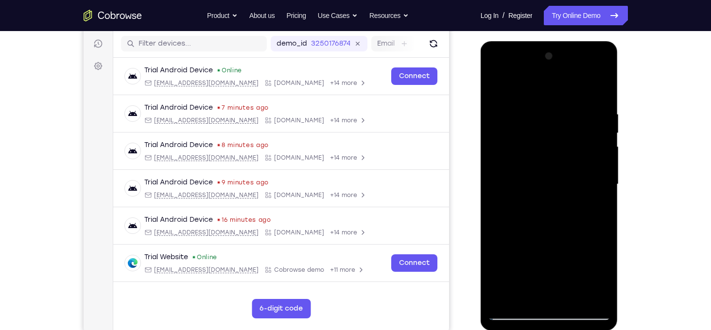
click at [507, 151] on div at bounding box center [549, 185] width 122 height 272
click at [507, 85] on div at bounding box center [549, 185] width 122 height 272
click at [578, 114] on div at bounding box center [549, 185] width 122 height 272
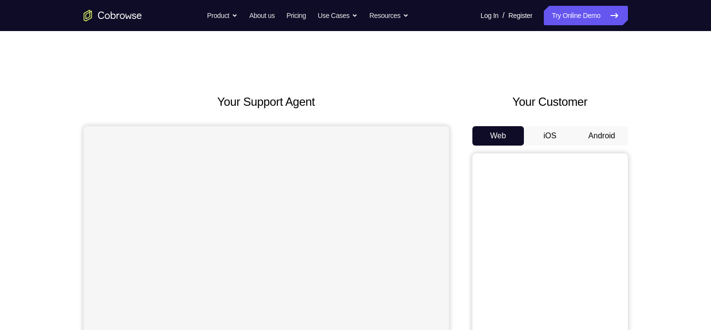
click at [616, 128] on button "Android" at bounding box center [602, 135] width 52 height 19
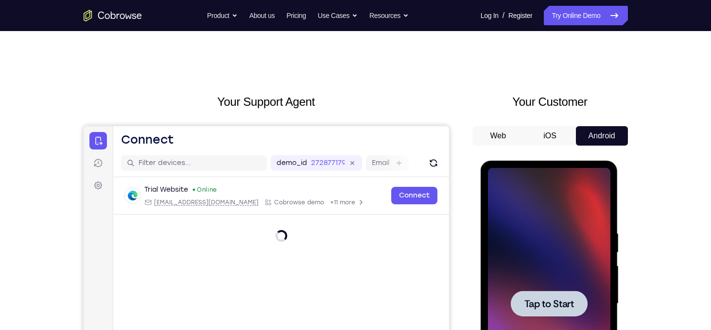
click at [550, 312] on div at bounding box center [549, 304] width 77 height 26
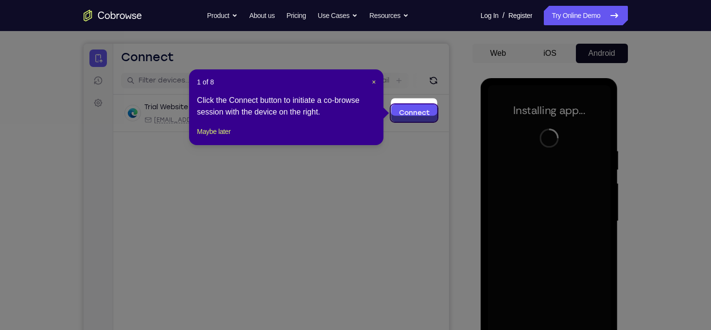
scroll to position [91, 0]
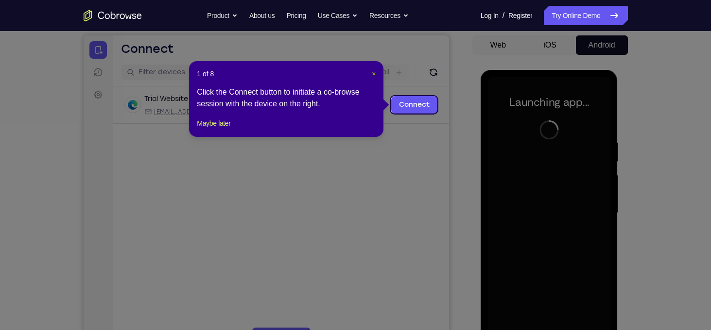
click at [372, 74] on span "×" at bounding box center [374, 74] width 4 height 8
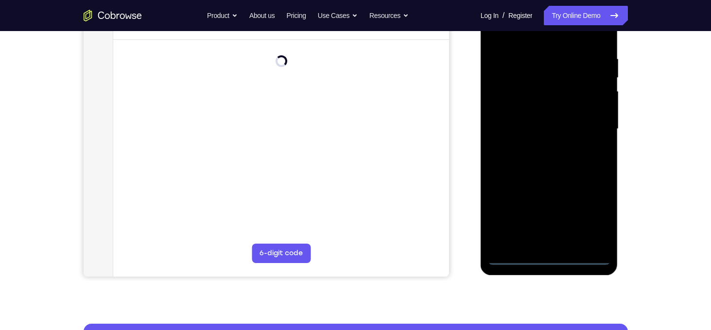
scroll to position [176, 0]
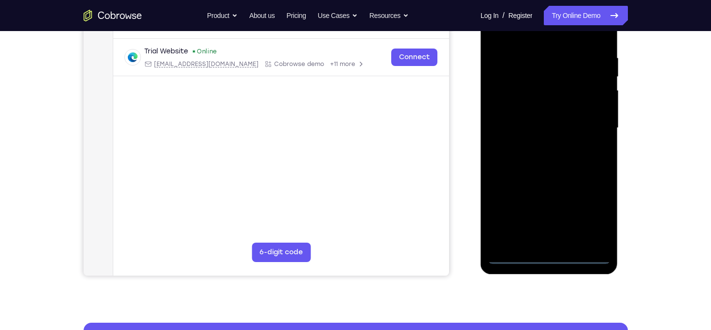
click at [551, 257] on div at bounding box center [549, 128] width 122 height 272
click at [593, 214] on div at bounding box center [549, 128] width 122 height 272
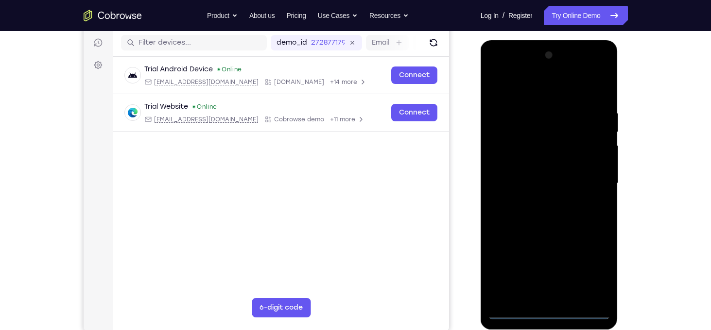
scroll to position [118, 0]
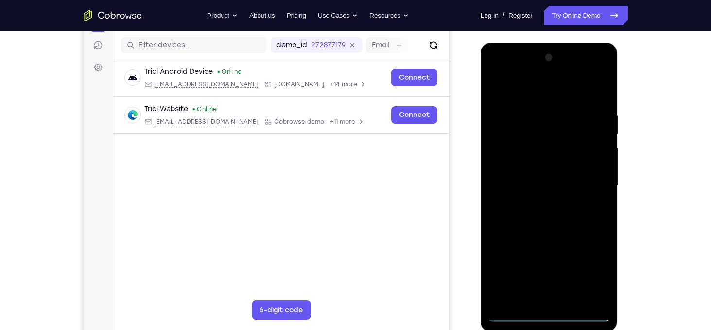
click at [496, 76] on div at bounding box center [549, 186] width 122 height 272
click at [502, 159] on div at bounding box center [549, 186] width 122 height 272
click at [510, 190] on div at bounding box center [549, 186] width 122 height 272
click at [543, 176] on div at bounding box center [549, 186] width 122 height 272
click at [541, 197] on div at bounding box center [549, 186] width 122 height 272
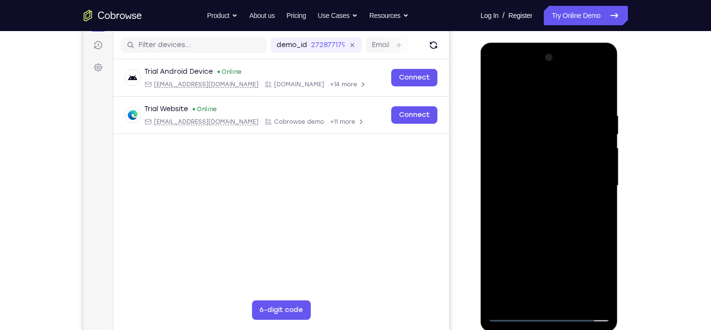
click at [536, 297] on div at bounding box center [549, 186] width 122 height 272
click at [603, 74] on div at bounding box center [549, 186] width 122 height 272
click at [600, 258] on div at bounding box center [549, 186] width 122 height 272
click at [589, 204] on div at bounding box center [549, 186] width 122 height 272
click at [592, 202] on div at bounding box center [549, 186] width 122 height 272
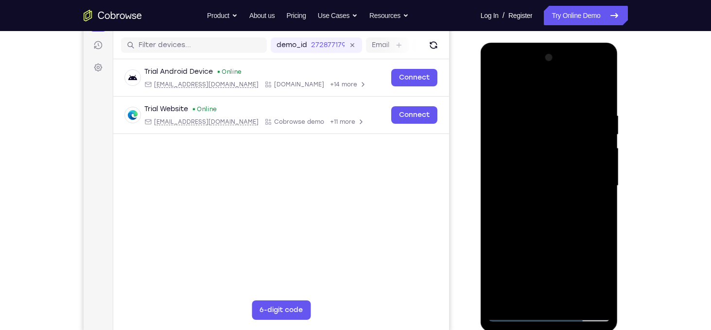
click at [498, 73] on div at bounding box center [549, 186] width 122 height 272
click at [508, 155] on div at bounding box center [549, 186] width 122 height 272
click at [504, 84] on div at bounding box center [549, 186] width 122 height 272
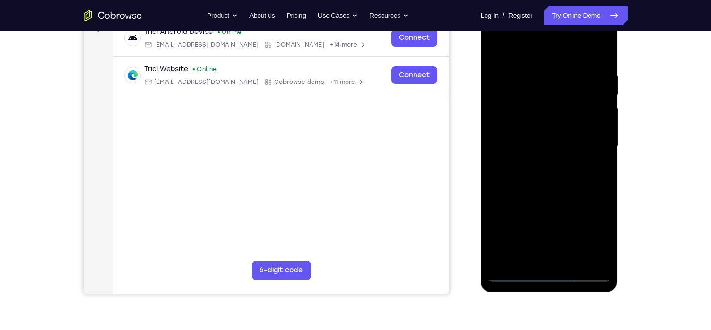
scroll to position [124, 0]
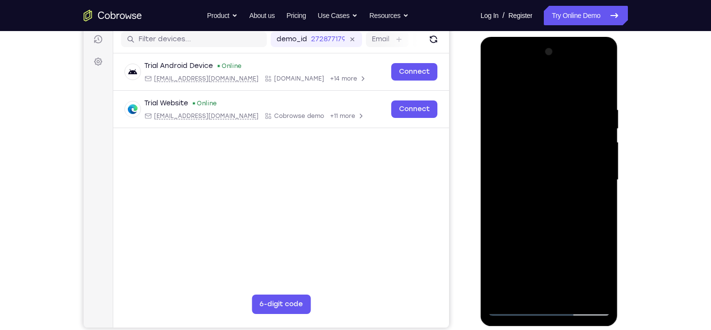
click at [543, 103] on div at bounding box center [549, 180] width 122 height 272
click at [546, 210] on div at bounding box center [549, 180] width 122 height 272
click at [541, 208] on div at bounding box center [549, 180] width 122 height 272
drag, startPoint x: 534, startPoint y: 156, endPoint x: 529, endPoint y: 220, distance: 64.3
click at [529, 220] on div at bounding box center [549, 180] width 122 height 272
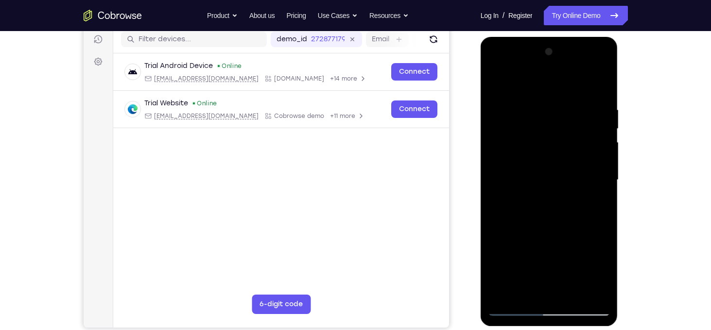
drag, startPoint x: 549, startPoint y: 134, endPoint x: 546, endPoint y: 180, distance: 46.7
click at [546, 180] on div at bounding box center [549, 180] width 122 height 272
drag, startPoint x: 543, startPoint y: 140, endPoint x: 546, endPoint y: 185, distance: 44.8
click at [546, 185] on div at bounding box center [549, 180] width 122 height 272
drag, startPoint x: 556, startPoint y: 134, endPoint x: 555, endPoint y: 186, distance: 52.0
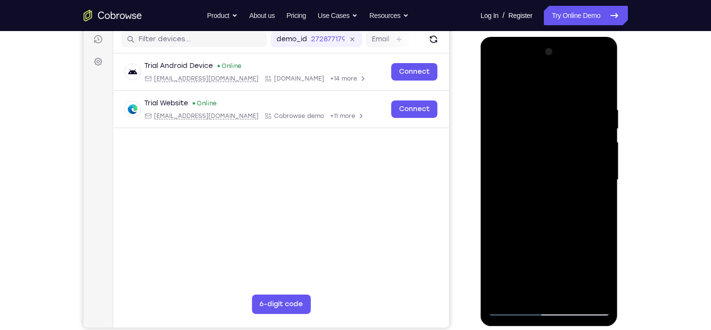
click at [555, 186] on div at bounding box center [549, 180] width 122 height 272
drag, startPoint x: 556, startPoint y: 130, endPoint x: 554, endPoint y: 182, distance: 51.5
click at [554, 182] on div at bounding box center [549, 180] width 122 height 272
drag, startPoint x: 554, startPoint y: 139, endPoint x: 554, endPoint y: 177, distance: 38.4
click at [554, 177] on div at bounding box center [549, 180] width 122 height 272
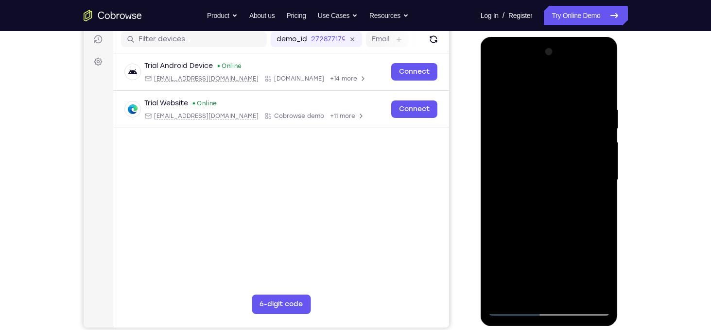
drag, startPoint x: 553, startPoint y: 138, endPoint x: 554, endPoint y: 182, distance: 44.2
click at [554, 182] on div at bounding box center [549, 180] width 122 height 272
drag, startPoint x: 548, startPoint y: 140, endPoint x: 552, endPoint y: 198, distance: 58.4
click at [552, 198] on div at bounding box center [549, 180] width 122 height 272
click at [544, 208] on div at bounding box center [549, 180] width 122 height 272
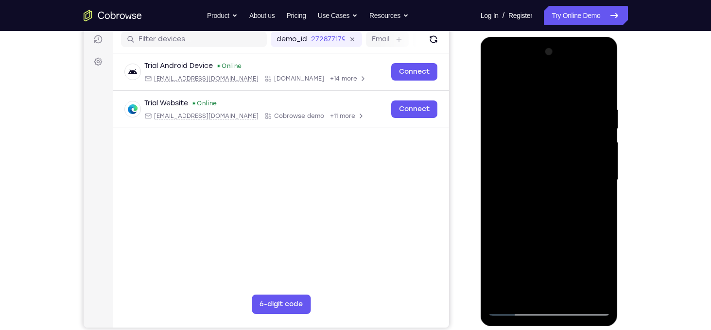
drag, startPoint x: 538, startPoint y: 169, endPoint x: 533, endPoint y: 87, distance: 81.9
click at [533, 87] on div at bounding box center [549, 180] width 122 height 272
drag, startPoint x: 549, startPoint y: 179, endPoint x: 539, endPoint y: 99, distance: 80.8
click at [539, 99] on div at bounding box center [549, 180] width 122 height 272
drag, startPoint x: 539, startPoint y: 165, endPoint x: 525, endPoint y: 94, distance: 72.8
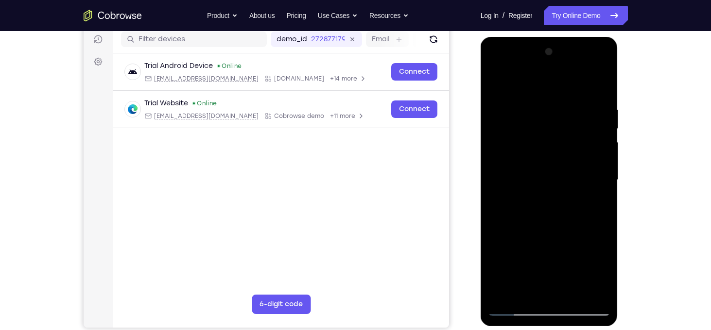
click at [525, 94] on div at bounding box center [549, 180] width 122 height 272
click at [544, 210] on div at bounding box center [549, 180] width 122 height 272
click at [511, 212] on div at bounding box center [549, 180] width 122 height 272
click at [554, 157] on div at bounding box center [549, 180] width 122 height 272
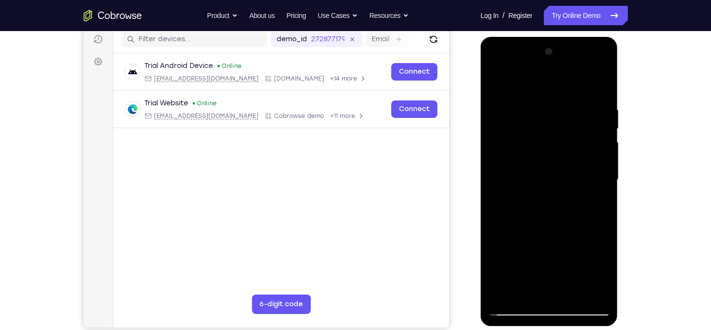
click at [523, 156] on div at bounding box center [549, 180] width 122 height 272
drag, startPoint x: 503, startPoint y: 116, endPoint x: 520, endPoint y: 197, distance: 82.7
click at [520, 197] on div at bounding box center [549, 180] width 122 height 272
click at [519, 84] on div at bounding box center [549, 180] width 122 height 272
click at [531, 150] on div at bounding box center [549, 180] width 122 height 272
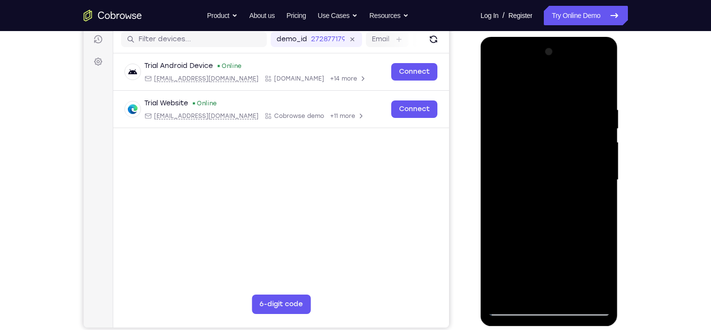
click at [518, 81] on div at bounding box center [549, 180] width 122 height 272
click at [520, 153] on div at bounding box center [549, 180] width 122 height 272
click at [517, 79] on div at bounding box center [549, 180] width 122 height 272
click at [601, 293] on div at bounding box center [549, 180] width 122 height 272
click at [507, 149] on div at bounding box center [549, 180] width 122 height 272
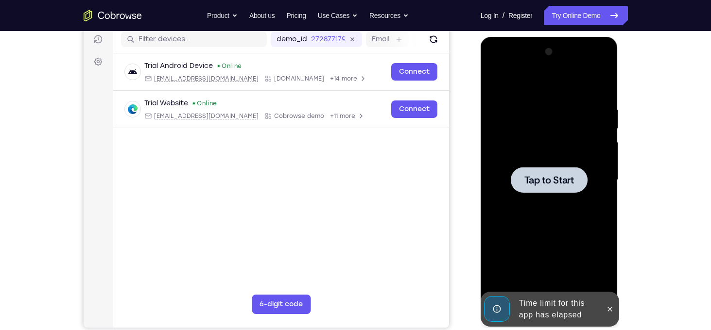
click at [550, 185] on span "Tap to Start" at bounding box center [549, 180] width 50 height 10
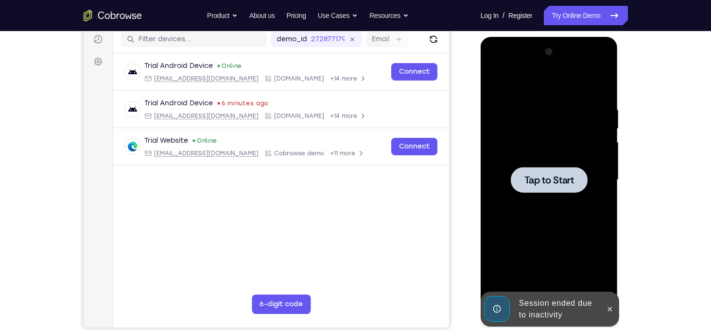
click at [546, 190] on div at bounding box center [549, 180] width 77 height 26
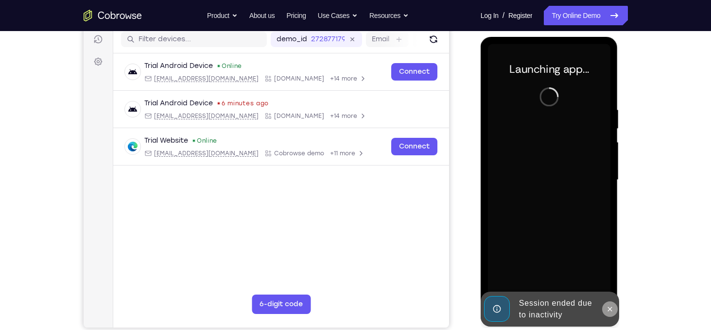
click at [612, 312] on icon at bounding box center [610, 310] width 8 height 8
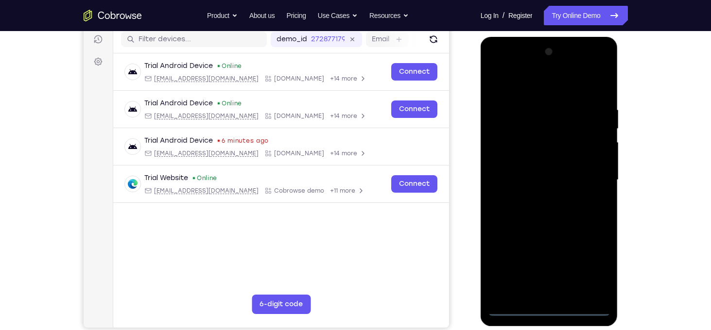
click at [550, 313] on div at bounding box center [549, 180] width 122 height 272
click at [589, 261] on div at bounding box center [549, 180] width 122 height 272
click at [498, 64] on div at bounding box center [549, 180] width 122 height 272
click at [504, 151] on div at bounding box center [549, 180] width 122 height 272
click at [516, 186] on div at bounding box center [549, 180] width 122 height 272
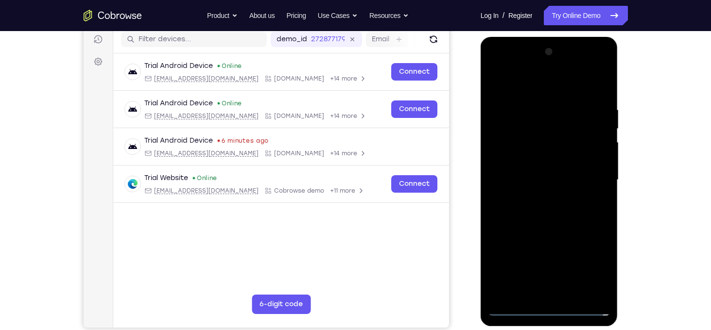
click at [519, 156] on div at bounding box center [549, 180] width 122 height 272
click at [526, 145] on div at bounding box center [549, 180] width 122 height 272
click at [520, 146] on div at bounding box center [549, 180] width 122 height 272
click at [530, 142] on div at bounding box center [549, 180] width 122 height 272
click at [536, 157] on div at bounding box center [549, 180] width 122 height 272
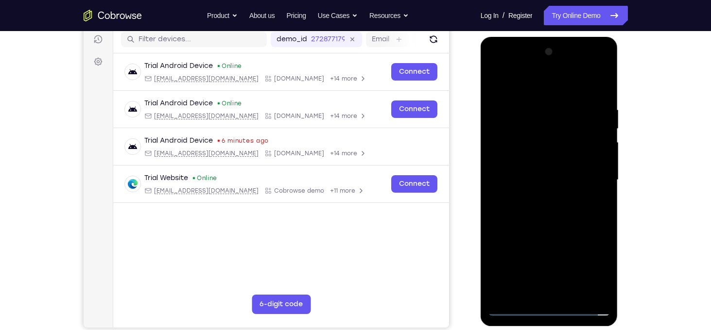
click at [529, 156] on div at bounding box center [549, 180] width 122 height 272
click at [519, 242] on div at bounding box center [549, 180] width 122 height 272
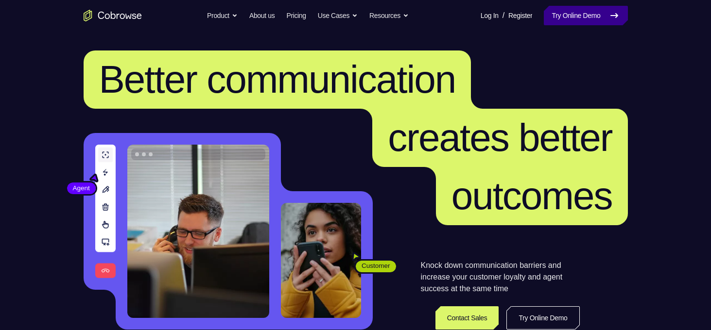
click at [569, 9] on link "Try Online Demo" at bounding box center [586, 15] width 84 height 19
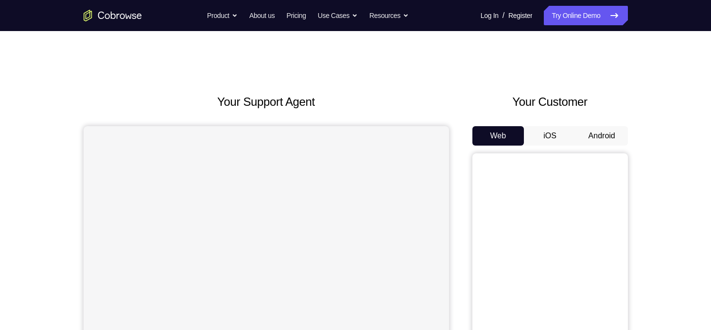
click at [606, 129] on button "Android" at bounding box center [602, 135] width 52 height 19
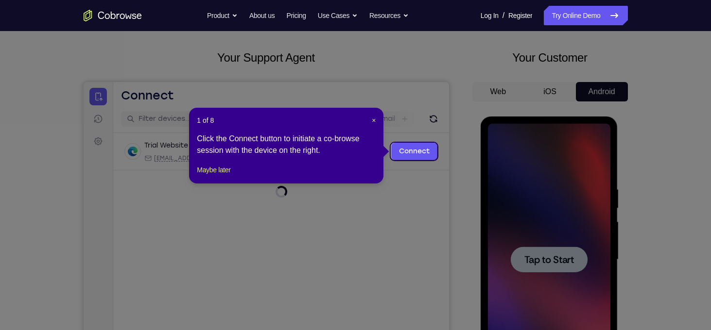
scroll to position [45, 0]
click at [372, 122] on span "×" at bounding box center [374, 120] width 4 height 8
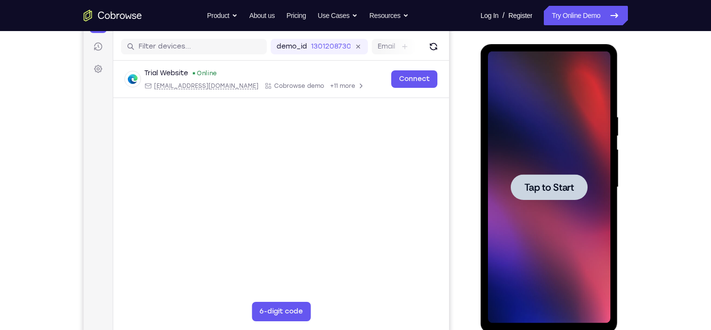
scroll to position [120, 0]
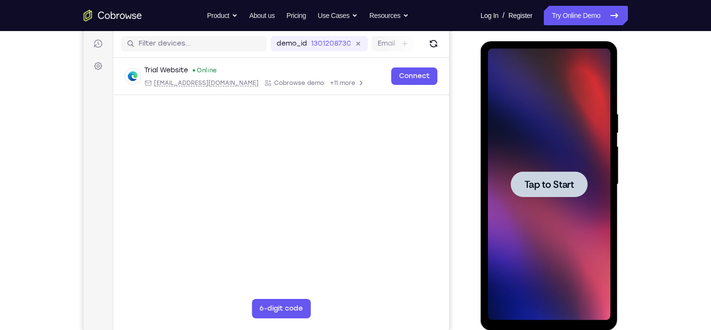
click at [548, 180] on span "Tap to Start" at bounding box center [549, 185] width 50 height 10
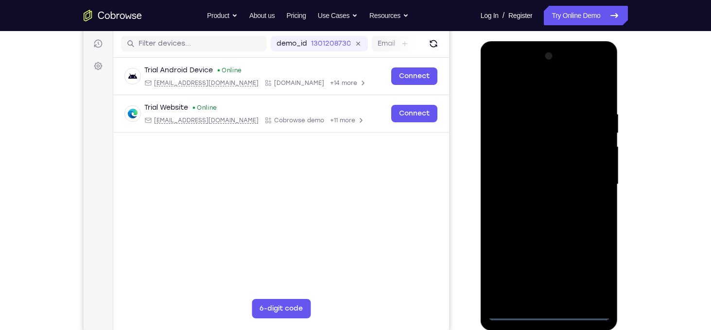
click at [546, 313] on div at bounding box center [549, 185] width 122 height 272
click at [595, 277] on div at bounding box center [549, 185] width 122 height 272
click at [494, 70] on div at bounding box center [549, 185] width 122 height 272
click at [506, 157] on div at bounding box center [549, 185] width 122 height 272
click at [525, 179] on div at bounding box center [549, 185] width 122 height 272
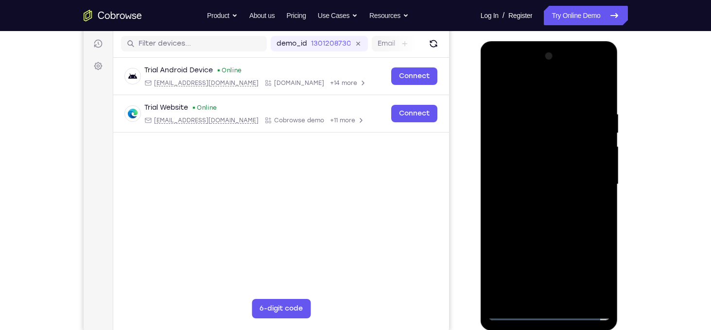
click at [517, 150] on div at bounding box center [549, 185] width 122 height 272
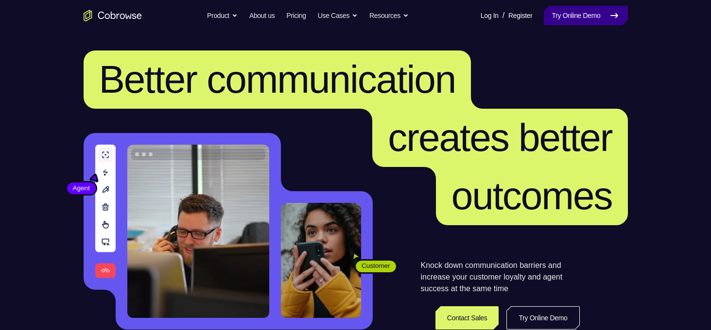
click at [571, 18] on link "Try Online Demo" at bounding box center [586, 15] width 84 height 19
